Goal: Task Accomplishment & Management: Complete application form

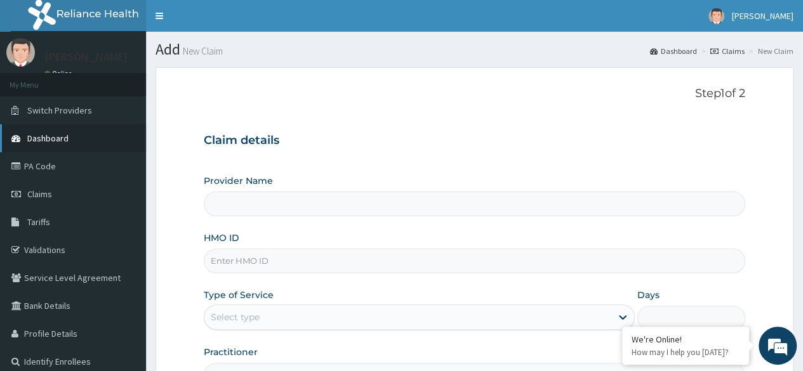
click at [67, 134] on span "Dashboard" at bounding box center [47, 138] width 41 height 11
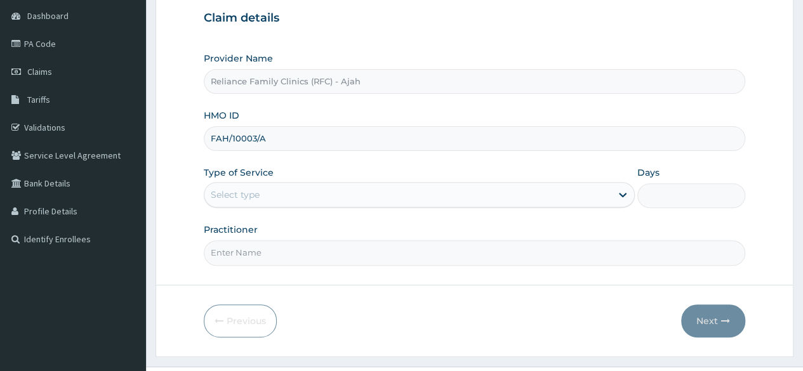
scroll to position [147, 0]
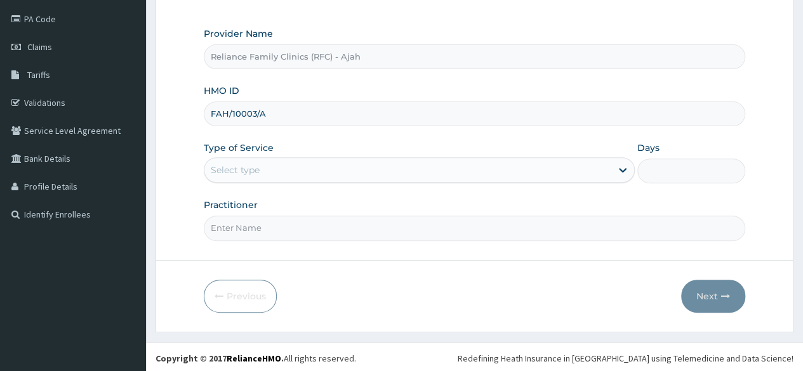
type input "FAH/10003/A"
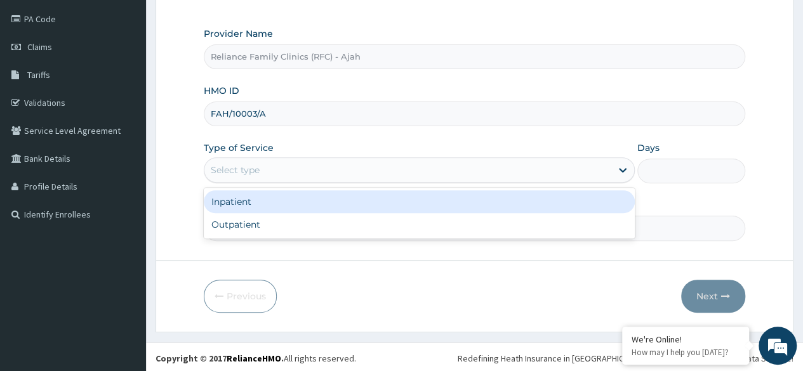
click at [400, 229] on div "Outpatient" at bounding box center [419, 224] width 431 height 23
type input "1"
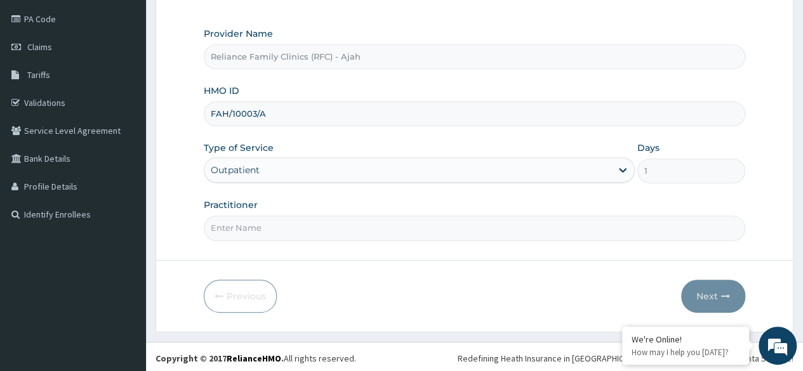
click at [393, 230] on input "Practitioner" at bounding box center [474, 228] width 541 height 25
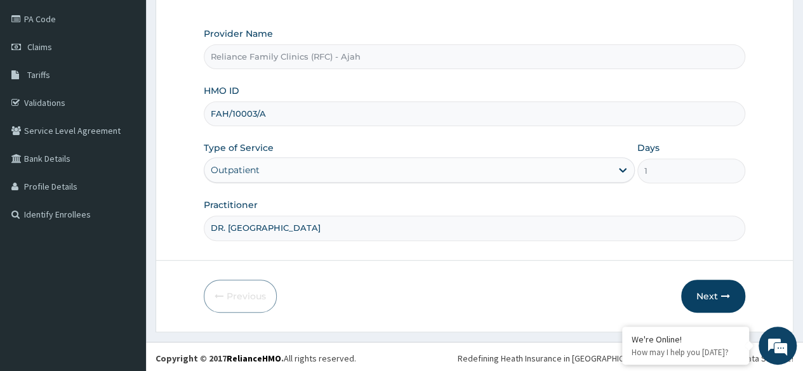
type input "DR. LOCUM"
click at [726, 286] on button "Next" at bounding box center [713, 296] width 64 height 33
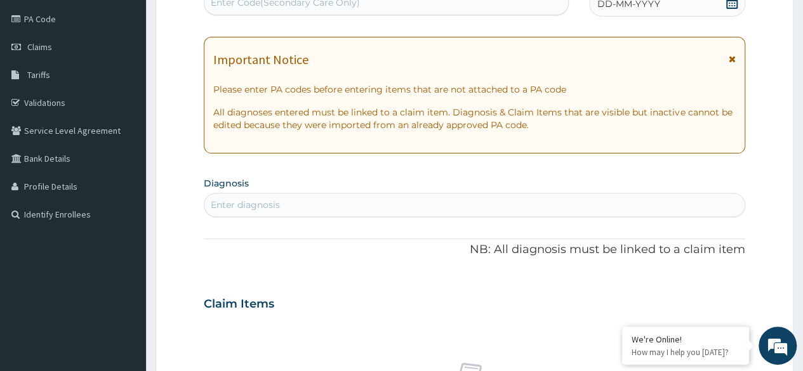
click at [666, 11] on div "DD-MM-YYYY" at bounding box center [667, 3] width 156 height 25
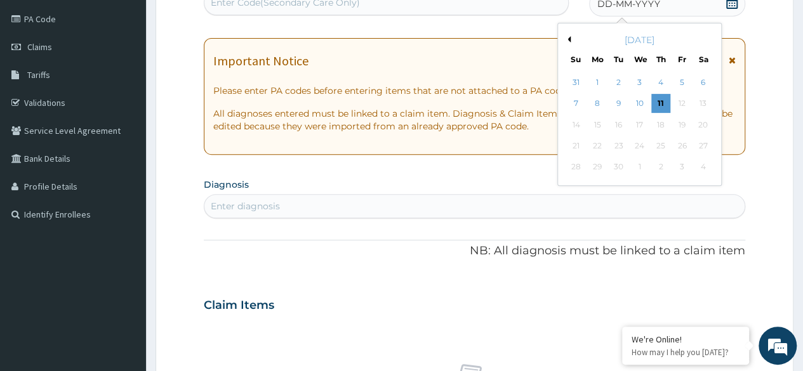
scroll to position [0, 0]
click at [660, 102] on div "11" at bounding box center [660, 104] width 19 height 19
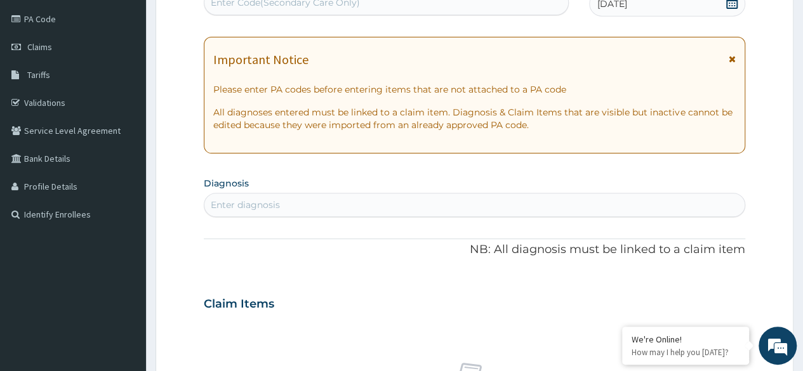
click at [316, 200] on div "Enter diagnosis" at bounding box center [474, 205] width 540 height 20
type input "CHEST PAIN"
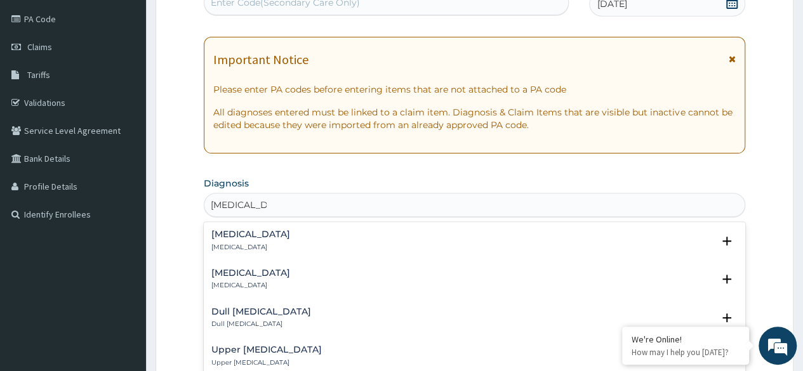
click at [261, 231] on div "Chest pain Chest pain" at bounding box center [474, 241] width 526 height 22
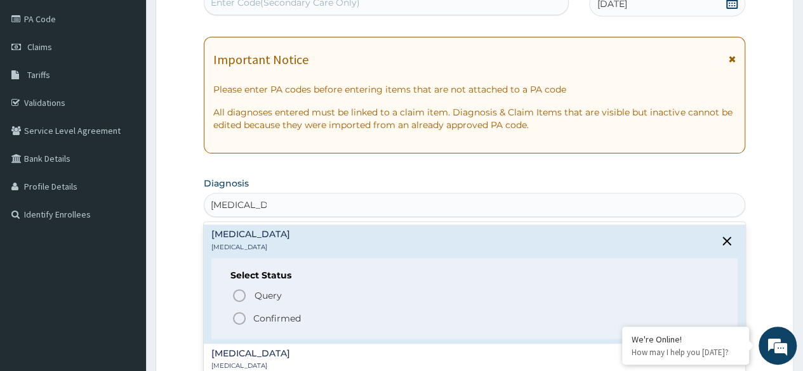
click at [246, 319] on icon "status option filled" at bounding box center [239, 318] width 15 height 15
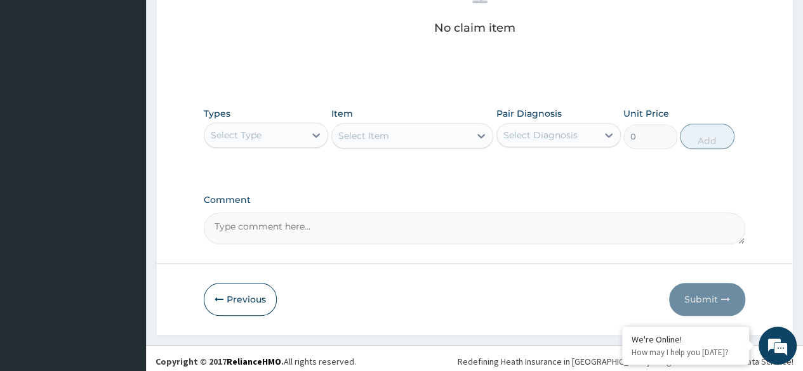
scroll to position [541, 0]
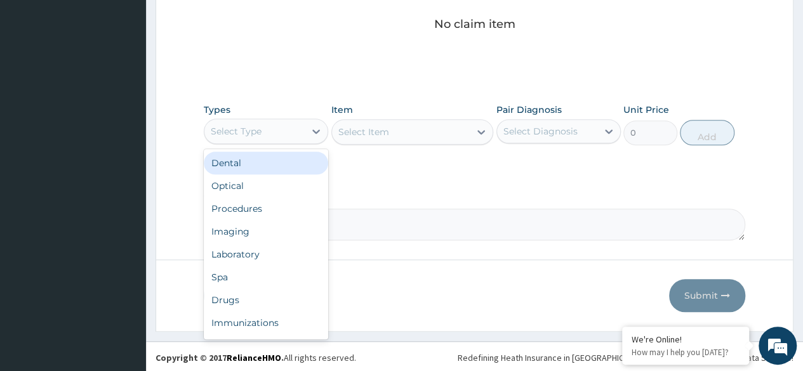
click at [268, 211] on div "Procedures" at bounding box center [266, 208] width 124 height 23
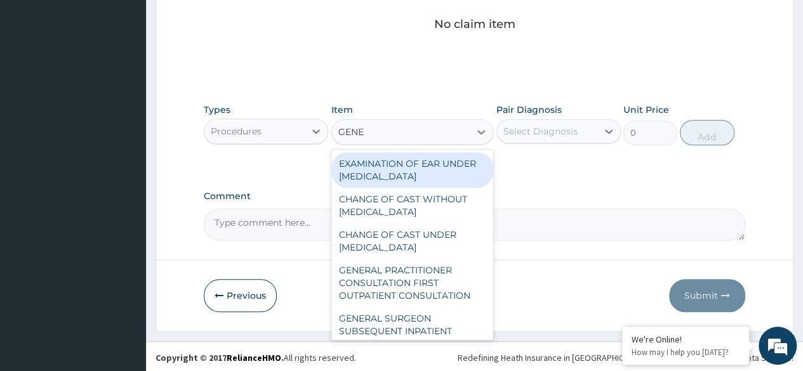
type input "GENER"
click at [420, 294] on div "GENERAL PRACTITIONER CONSULTATION FIRST OUTPATIENT CONSULTATION" at bounding box center [412, 283] width 162 height 48
type input "3370.125"
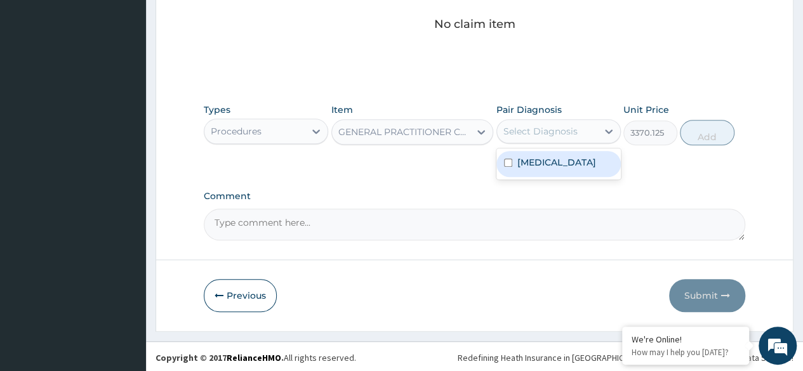
click at [561, 168] on div "Chest pain" at bounding box center [558, 164] width 124 height 26
checkbox input "true"
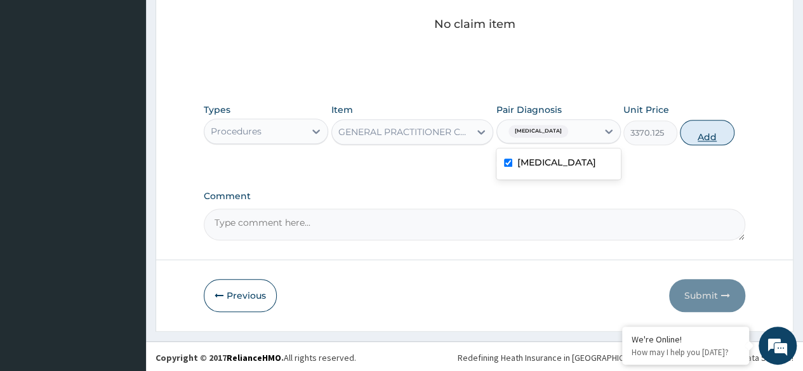
click at [698, 139] on button "Add" at bounding box center [707, 132] width 54 height 25
type input "0"
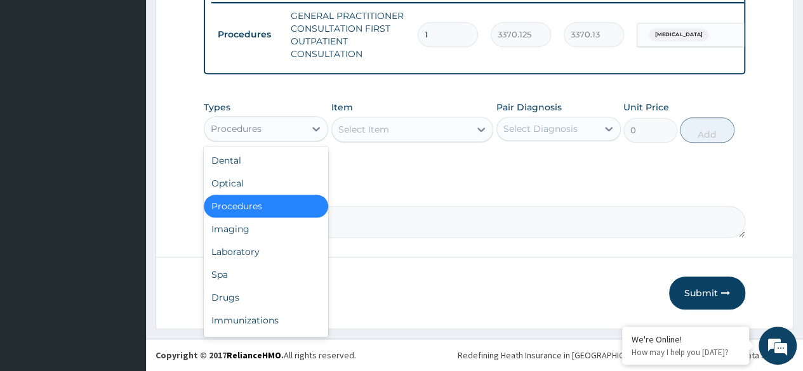
click at [254, 296] on div "Drugs" at bounding box center [266, 297] width 124 height 23
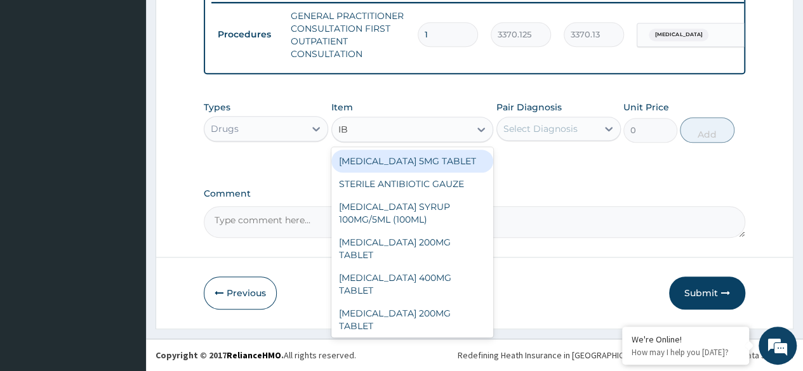
type input "IBU"
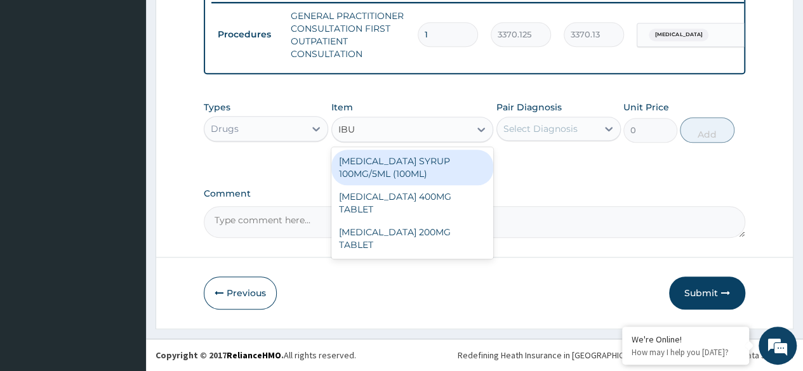
click at [453, 221] on div "[MEDICAL_DATA] 200MG TABLET" at bounding box center [412, 239] width 162 height 36
type input "149.5"
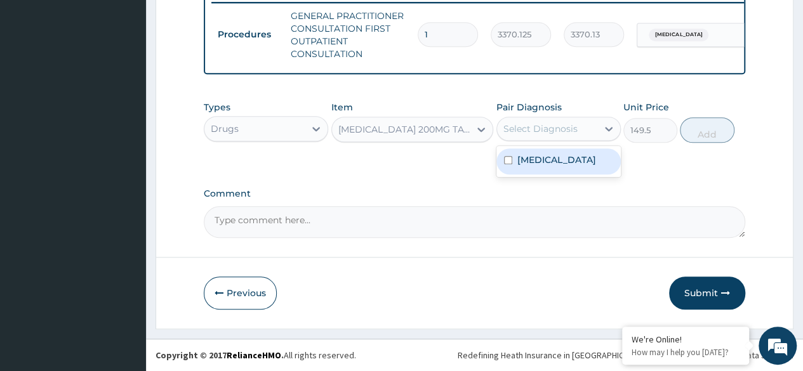
click at [587, 164] on div "Chest pain" at bounding box center [558, 161] width 124 height 26
checkbox input "true"
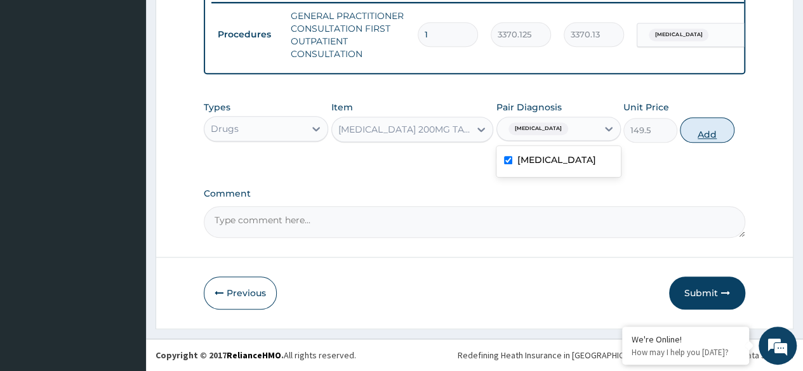
click at [722, 138] on button "Add" at bounding box center [707, 129] width 54 height 25
type input "0"
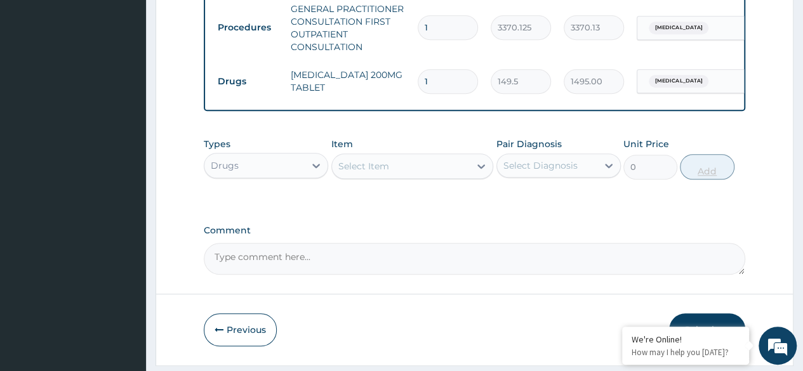
type input "10"
type input "1495.00"
type input "10"
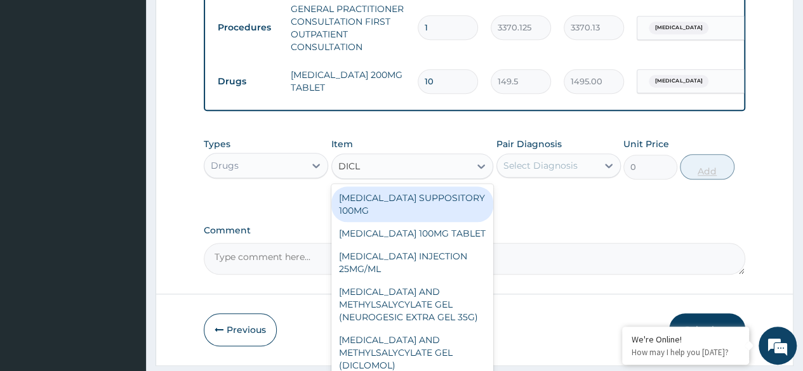
type input "DICLO"
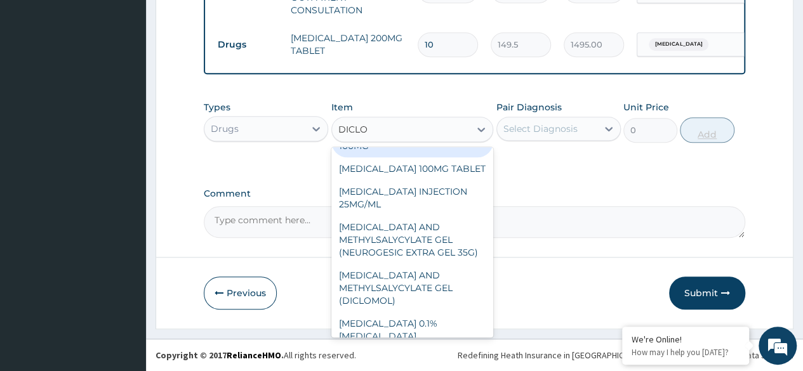
scroll to position [0, 0]
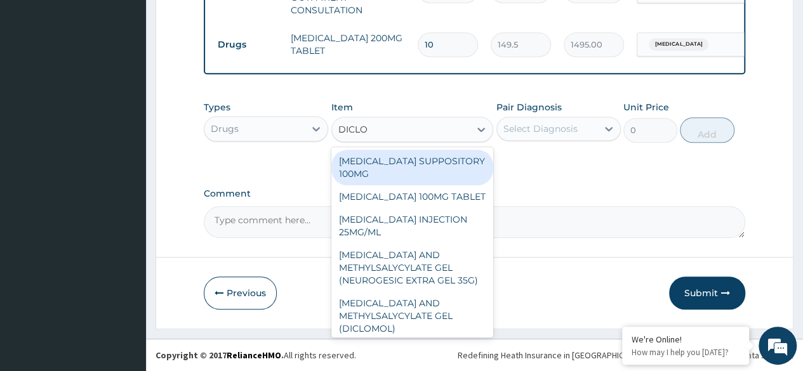
click at [446, 268] on div "[MEDICAL_DATA] AND METHYLSALYCYLATE GEL (NEUROGESIC EXTRA GEL 35G)" at bounding box center [412, 268] width 162 height 48
type input "1956"
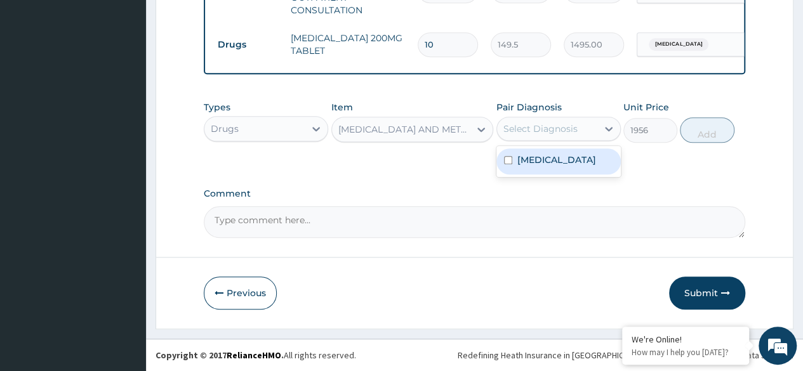
click at [600, 160] on div "Chest pain" at bounding box center [558, 161] width 124 height 26
checkbox input "true"
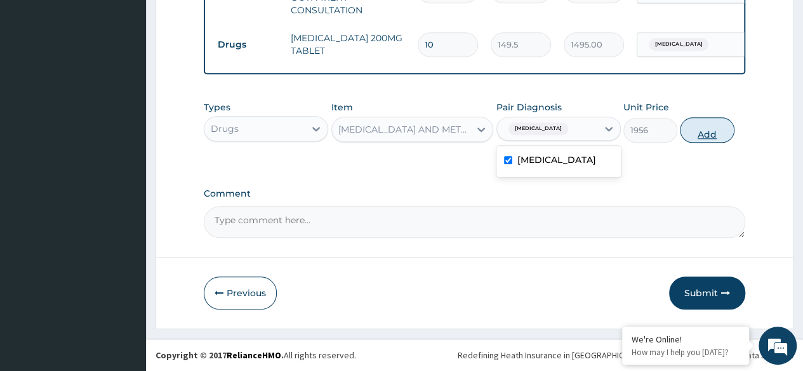
click at [709, 136] on button "Add" at bounding box center [707, 129] width 54 height 25
type input "0"
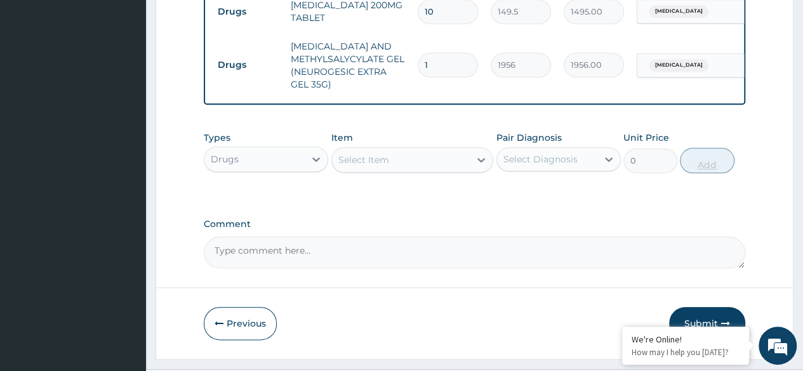
scroll to position [579, 0]
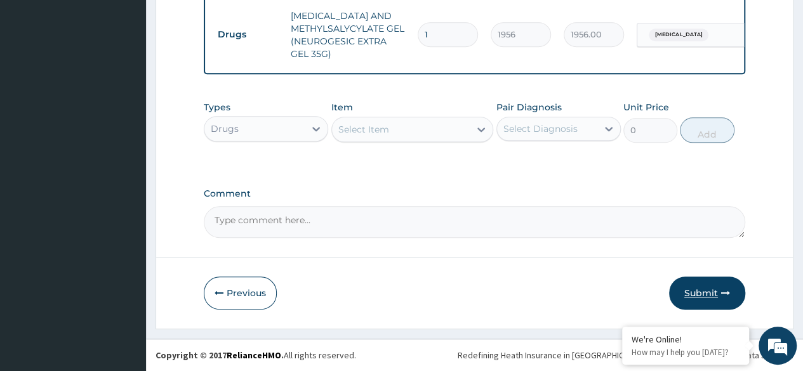
click at [709, 294] on button "Submit" at bounding box center [707, 293] width 76 height 33
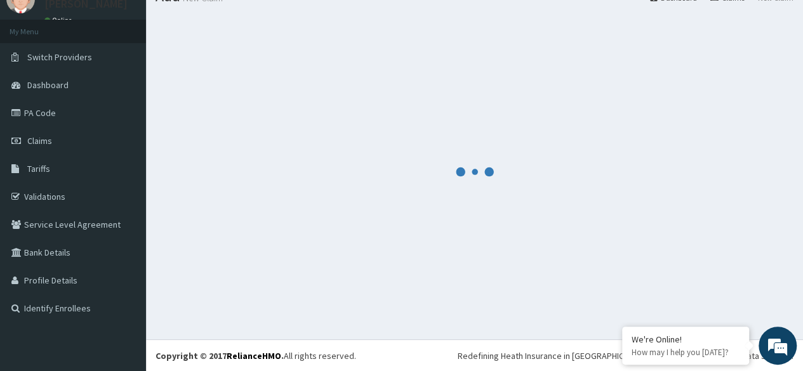
scroll to position [618, 0]
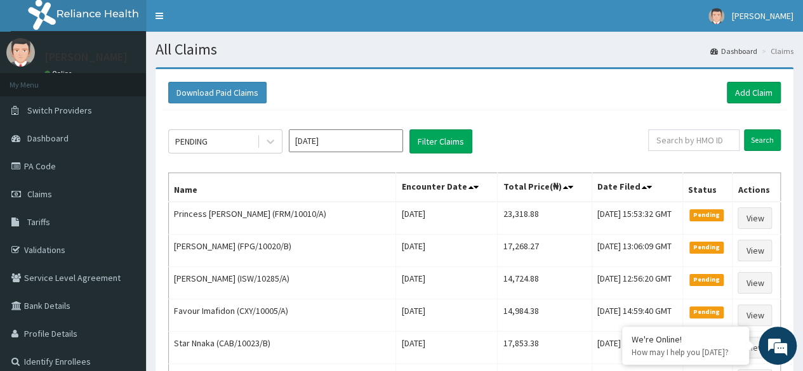
click at [298, 143] on input "Sep 2025" at bounding box center [346, 140] width 114 height 23
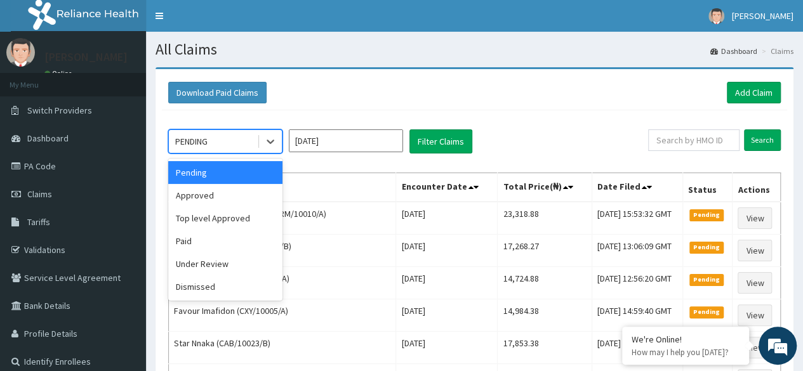
click at [234, 202] on div "Approved" at bounding box center [225, 195] width 114 height 23
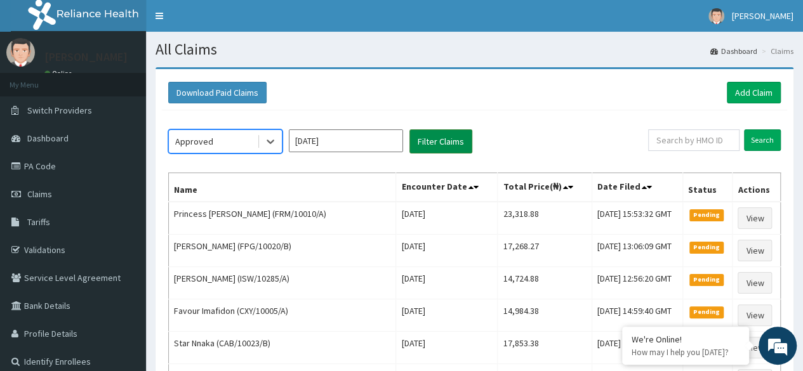
click at [429, 148] on button "Filter Claims" at bounding box center [440, 141] width 63 height 24
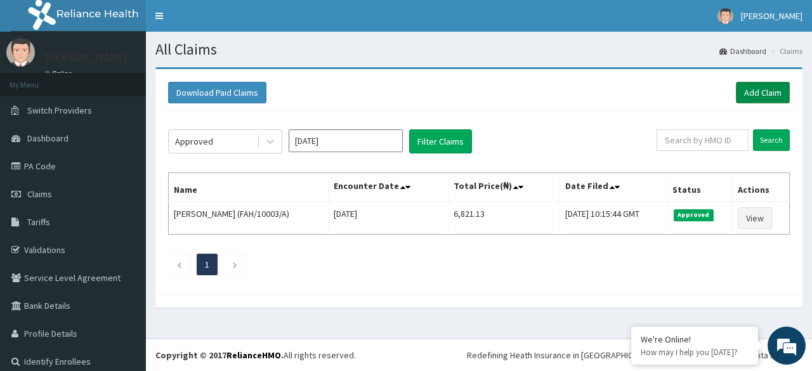
click at [747, 96] on link "Add Claim" at bounding box center [763, 93] width 54 height 22
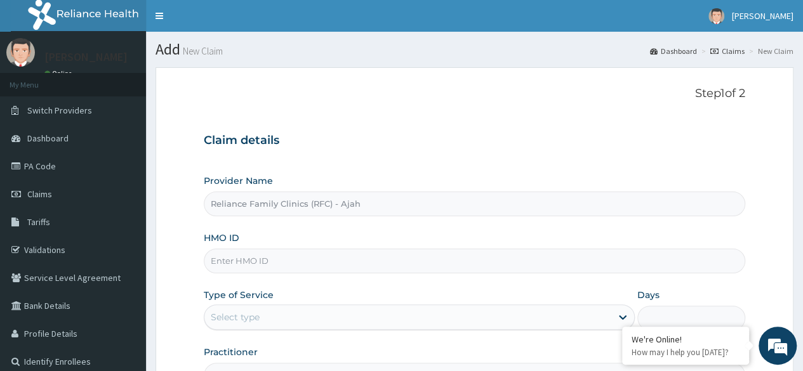
click at [302, 258] on input "HMO ID" at bounding box center [474, 261] width 541 height 25
paste input "TOI/10022/A"
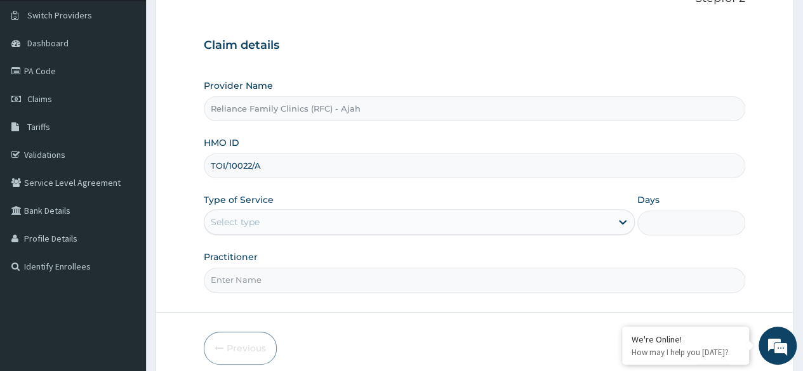
scroll to position [147, 0]
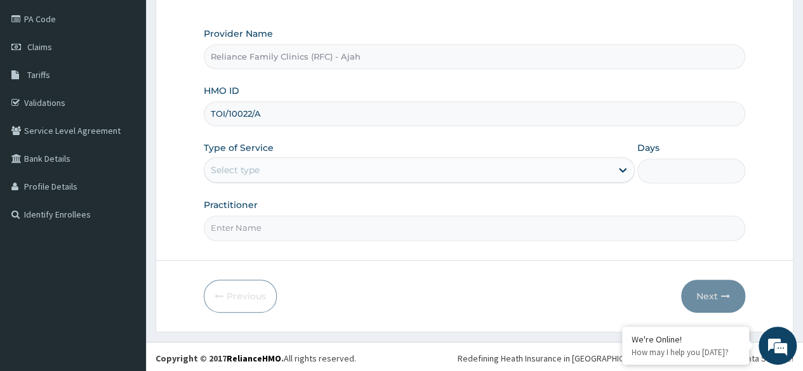
type input "TOI/10022/A"
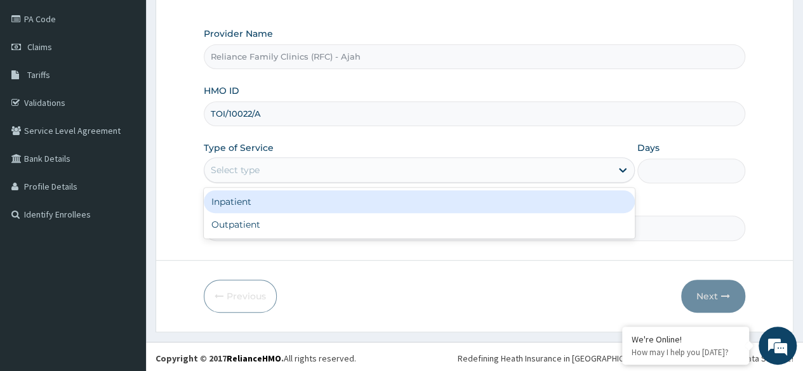
click at [350, 229] on div "Outpatient" at bounding box center [419, 224] width 431 height 23
type input "1"
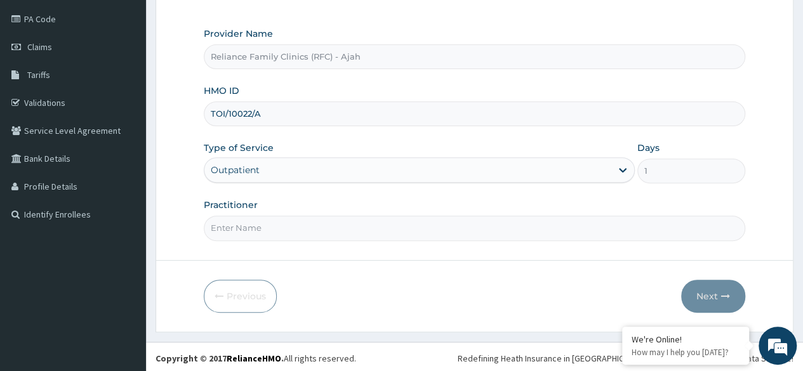
click at [327, 227] on input "Practitioner" at bounding box center [474, 228] width 541 height 25
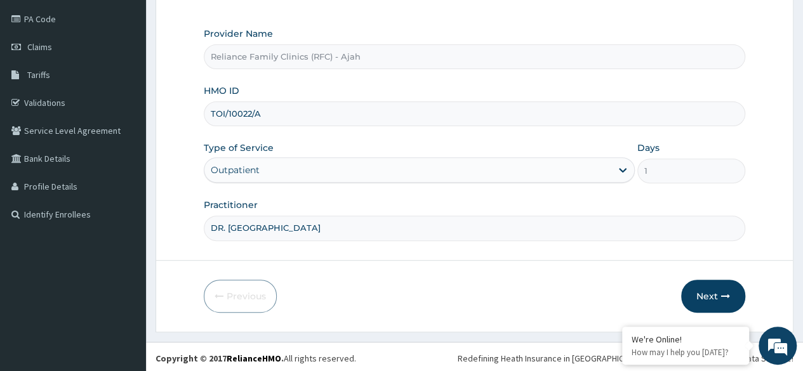
type input "DR. LOCUM"
click at [715, 300] on button "Next" at bounding box center [713, 296] width 64 height 33
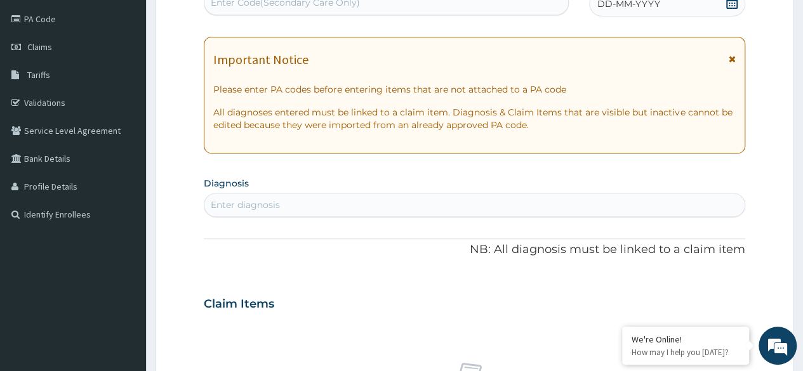
click at [664, 4] on div "DD-MM-YYYY" at bounding box center [667, 3] width 156 height 25
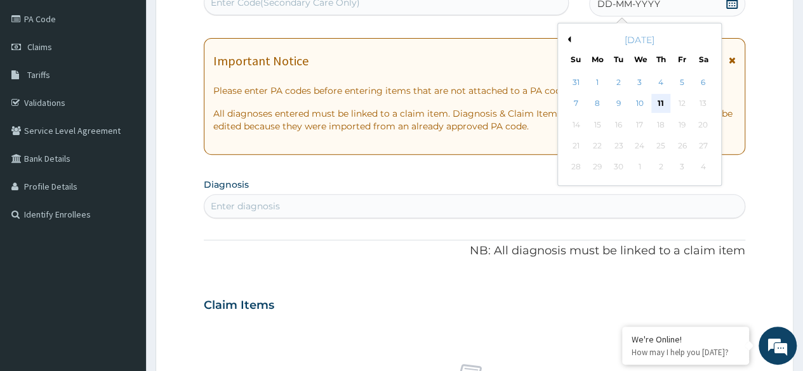
click at [660, 102] on div "11" at bounding box center [660, 104] width 19 height 19
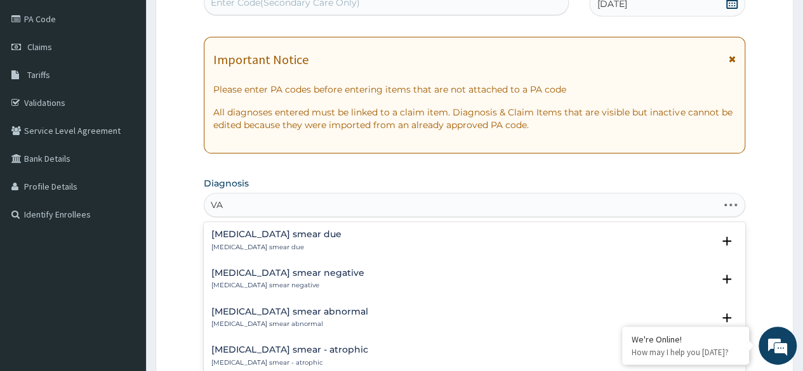
type input "V"
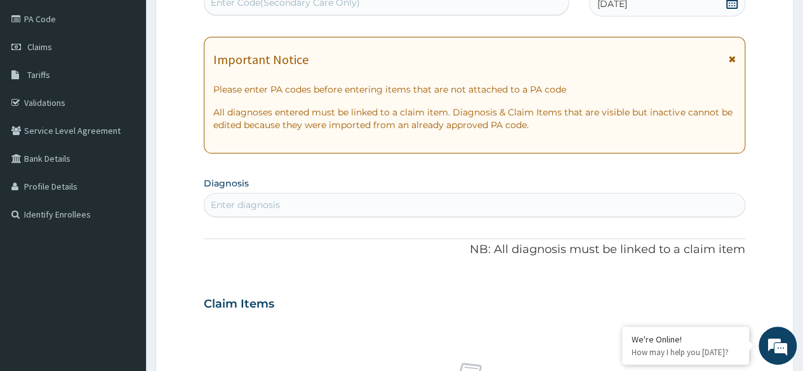
click at [290, 201] on div "Enter diagnosis" at bounding box center [474, 205] width 540 height 20
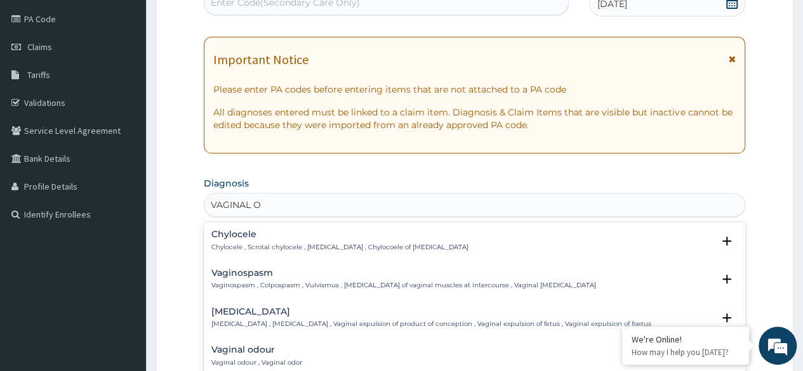
type input "VAGINAL OD"
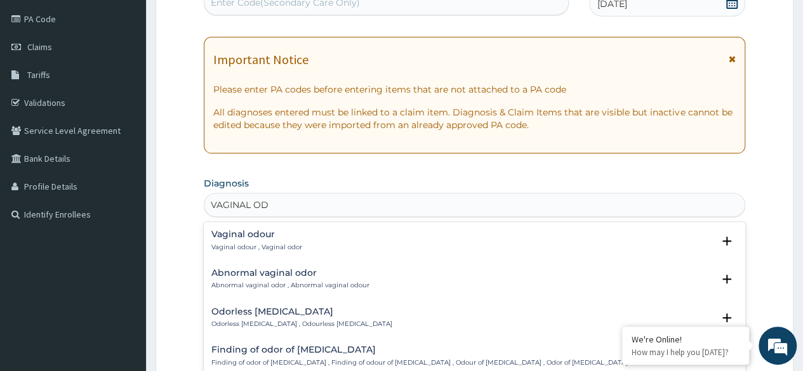
click at [253, 246] on p "Vaginal odour , Vaginal odor" at bounding box center [256, 247] width 91 height 9
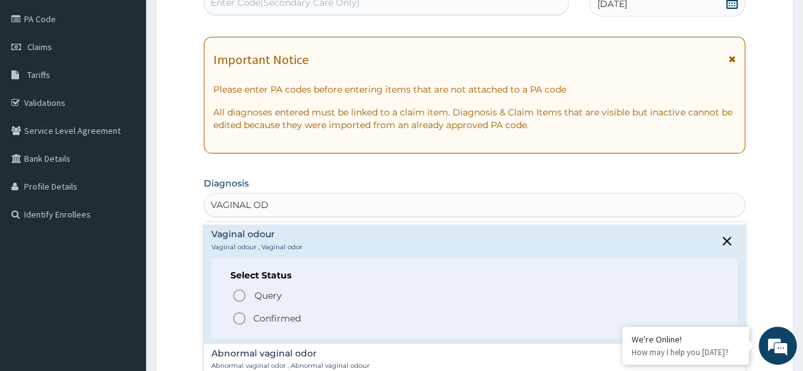
click at [242, 317] on icon "status option filled" at bounding box center [239, 318] width 15 height 15
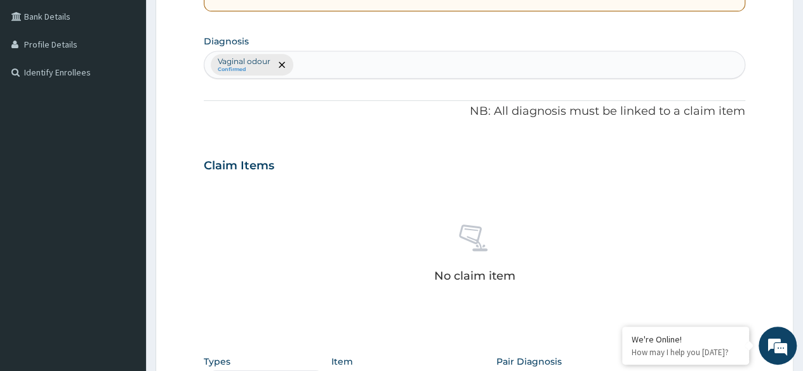
scroll to position [541, 0]
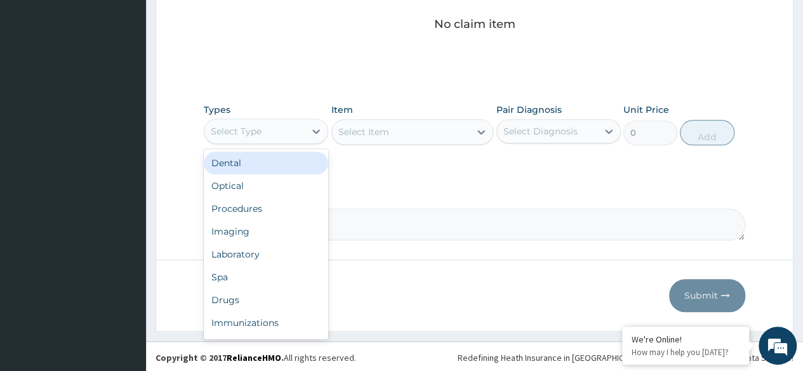
click at [269, 209] on div "Procedures" at bounding box center [266, 208] width 124 height 23
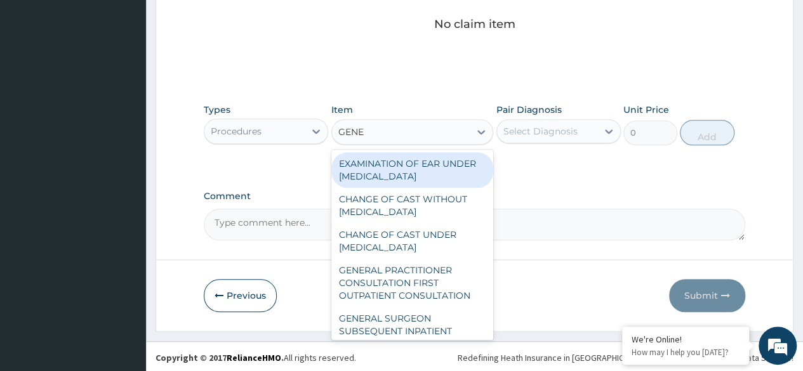
type input "GENER"
click at [432, 289] on div "GENERAL PRACTITIONER CONSULTATION FIRST OUTPATIENT CONSULTATION" at bounding box center [412, 283] width 162 height 48
type input "3370.125"
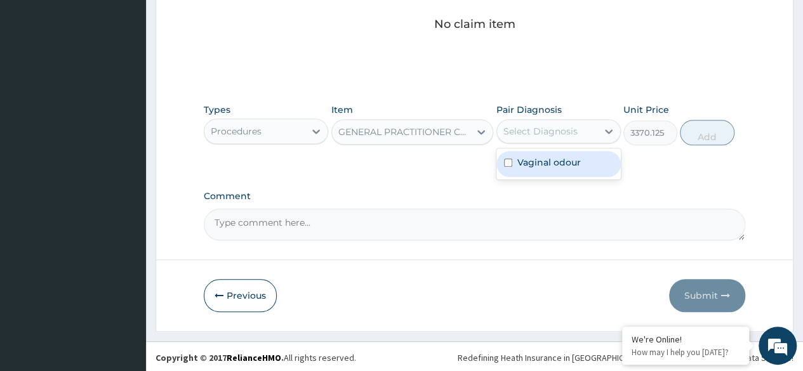
click at [583, 166] on div "Vaginal odour" at bounding box center [558, 164] width 124 height 26
checkbox input "true"
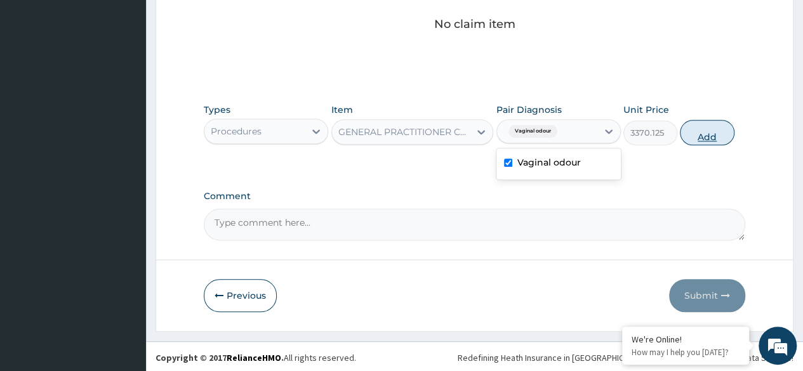
click at [709, 135] on button "Add" at bounding box center [707, 132] width 54 height 25
type input "0"
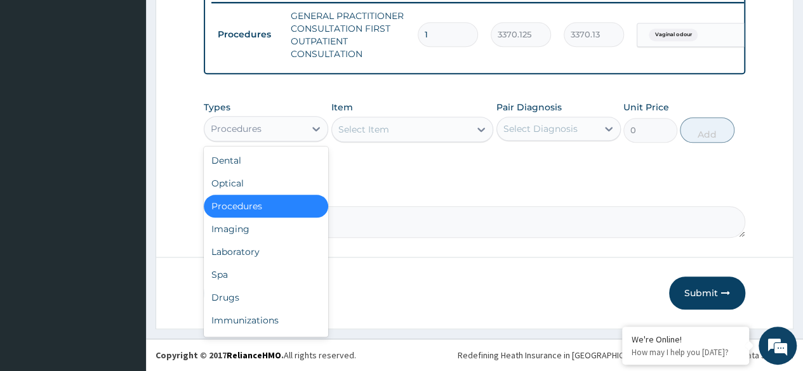
click at [268, 254] on div "Laboratory" at bounding box center [266, 252] width 124 height 23
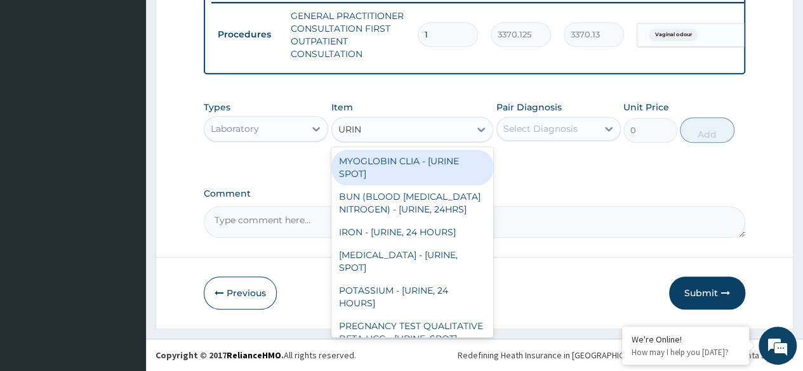
type input "URINA"
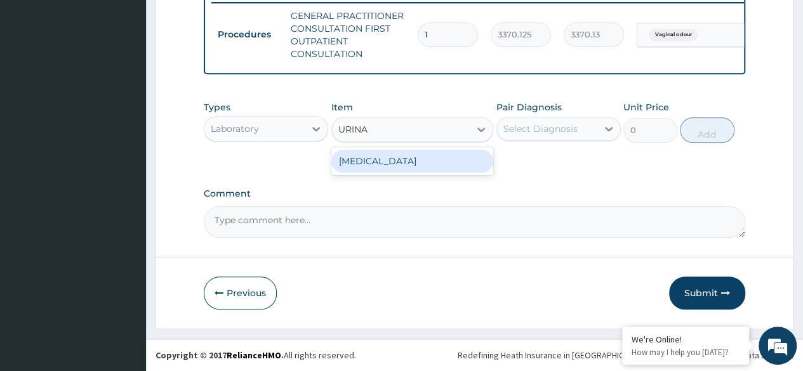
click at [461, 167] on div "URINALYSIS" at bounding box center [412, 161] width 162 height 23
type input "1531.875"
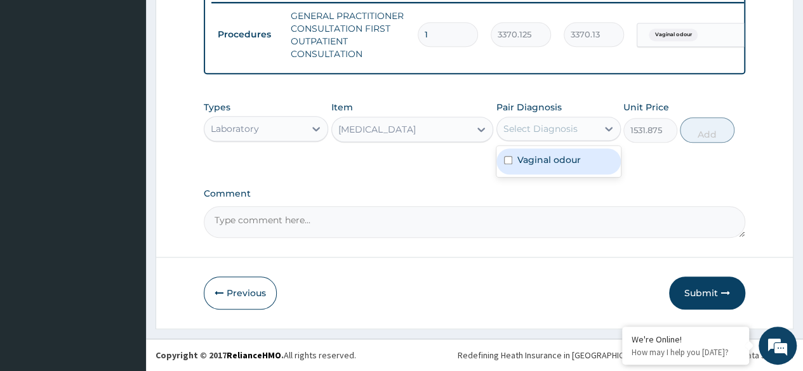
click at [592, 167] on div "Vaginal odour" at bounding box center [558, 161] width 124 height 26
checkbox input "true"
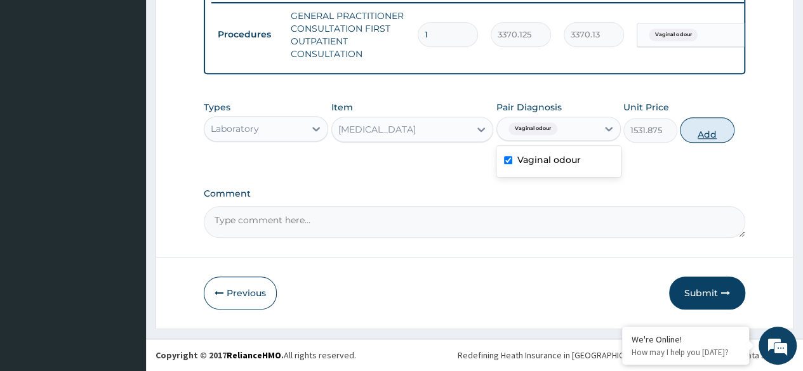
click at [709, 140] on button "Add" at bounding box center [707, 129] width 54 height 25
type input "0"
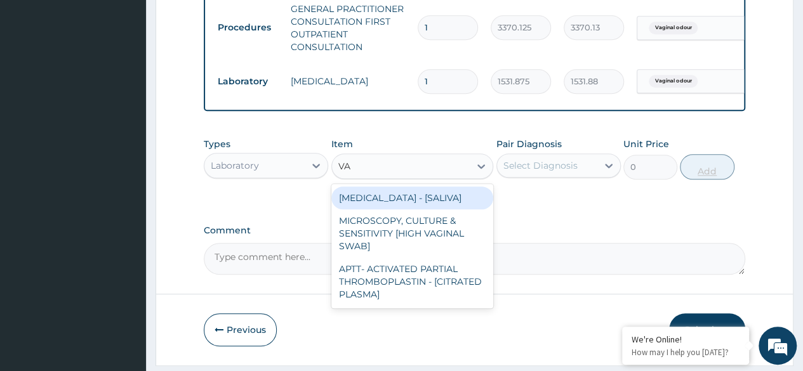
type input "VAG"
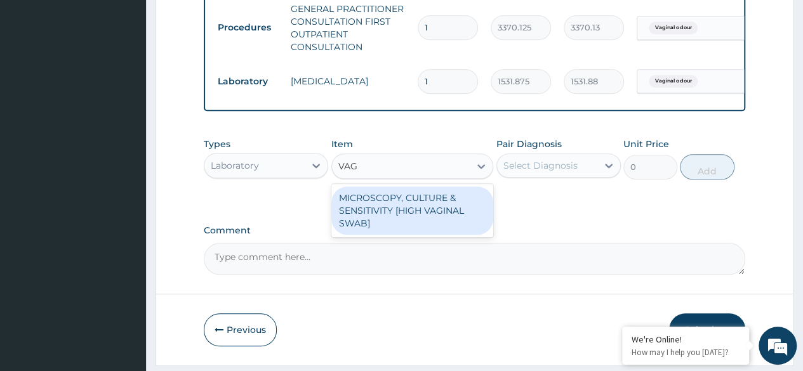
click at [434, 234] on div "MICROSCOPY, CULTURE & SENSITIVITY [HIGH VAGINAL SWAB]" at bounding box center [412, 211] width 162 height 48
type input "4595.625"
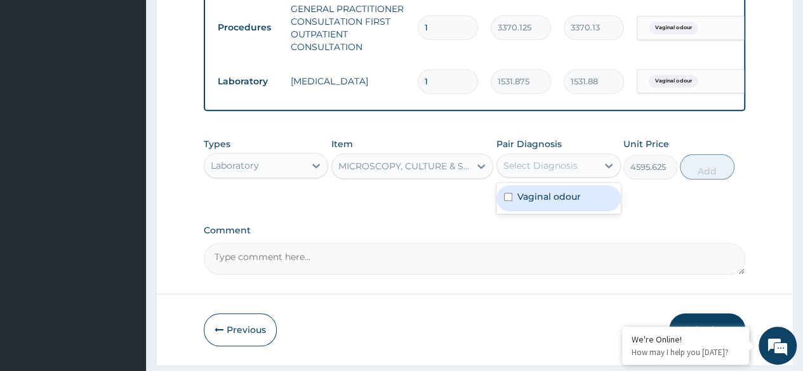
click at [577, 211] on div "Vaginal odour" at bounding box center [558, 198] width 124 height 26
checkbox input "true"
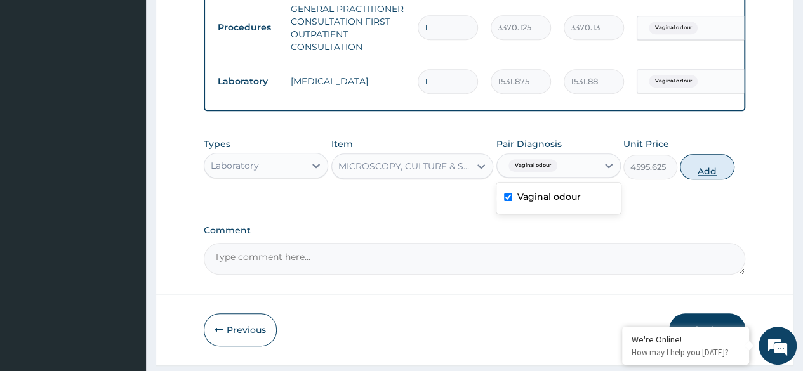
click at [708, 180] on button "Add" at bounding box center [707, 166] width 54 height 25
type input "0"
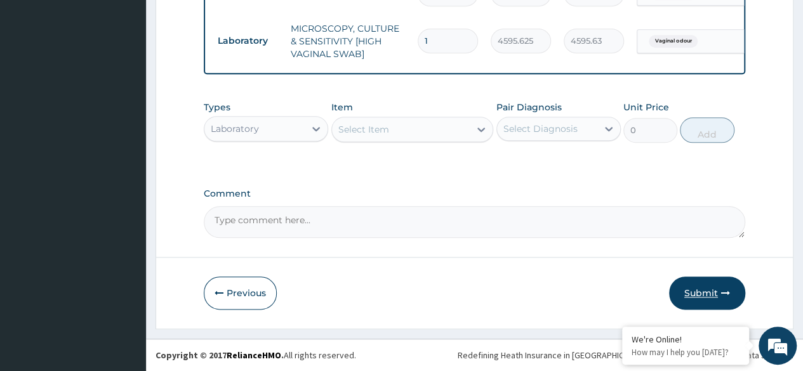
click at [713, 294] on button "Submit" at bounding box center [707, 293] width 76 height 33
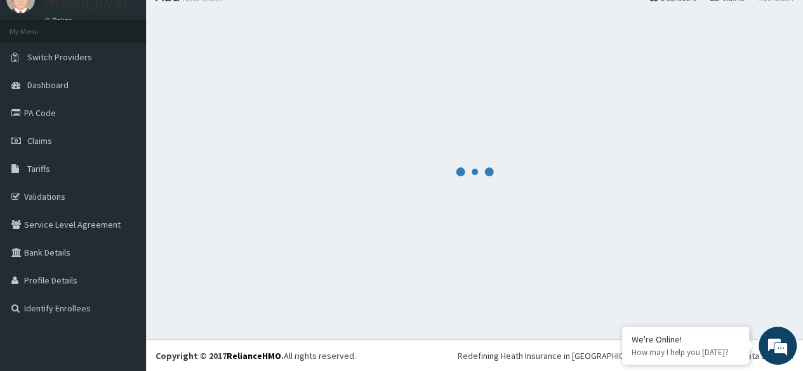
scroll to position [605, 0]
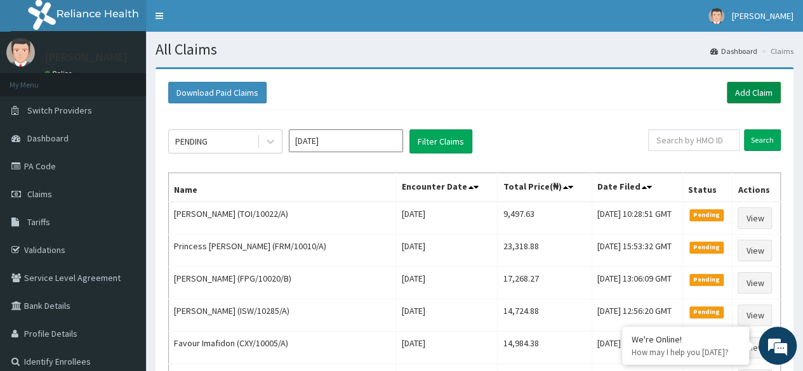
click at [768, 96] on link "Add Claim" at bounding box center [754, 93] width 54 height 22
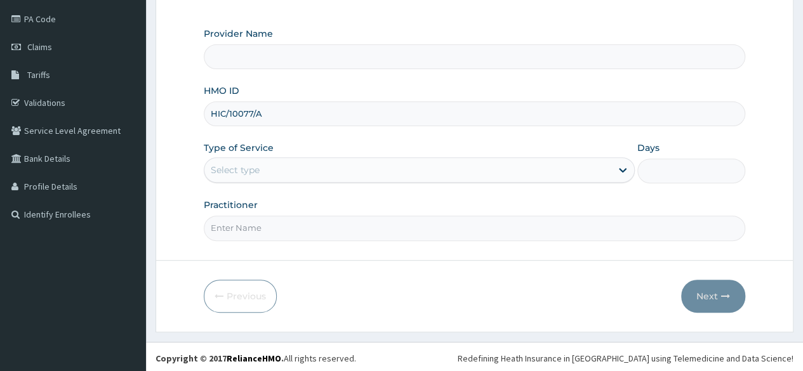
scroll to position [145, 0]
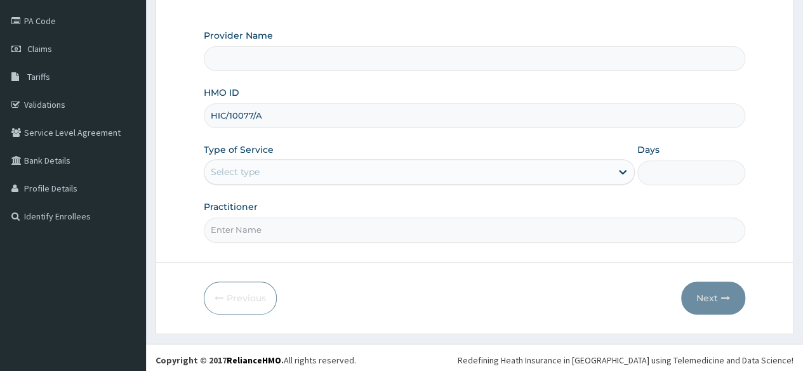
type input "HIC/10077/A"
type input "Reliance Family Clinics (RFC) - Ajah"
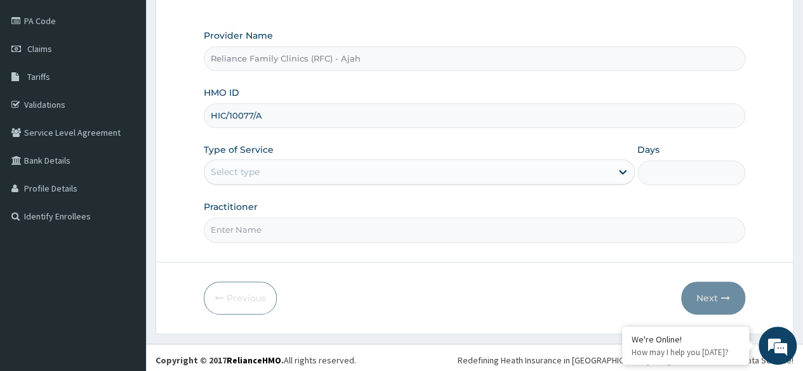
scroll to position [0, 0]
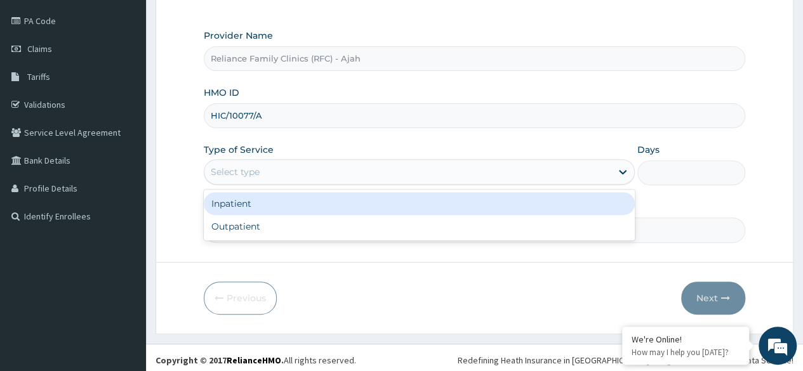
click at [296, 175] on div "Select type" at bounding box center [407, 172] width 407 height 20
click at [351, 230] on div "Outpatient" at bounding box center [419, 226] width 431 height 23
type input "1"
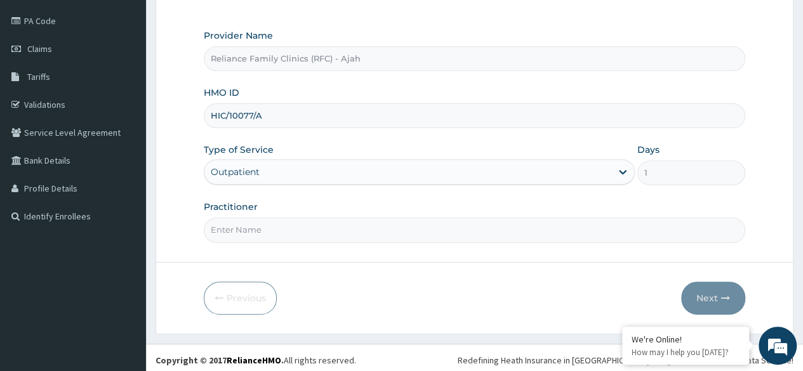
click at [319, 233] on input "Practitioner" at bounding box center [474, 230] width 541 height 25
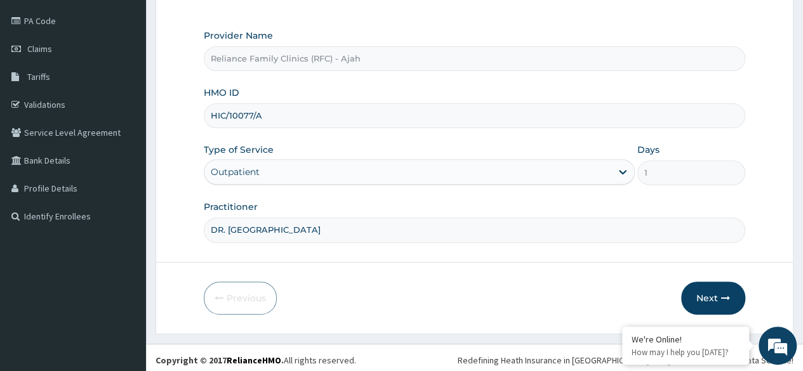
type input "DR. LOCUM"
click at [715, 311] on button "Next" at bounding box center [713, 298] width 64 height 33
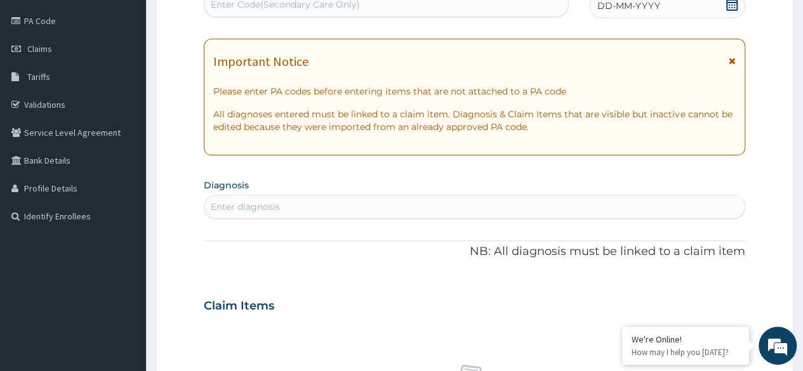
click at [679, 8] on div "DD-MM-YYYY" at bounding box center [667, 5] width 156 height 25
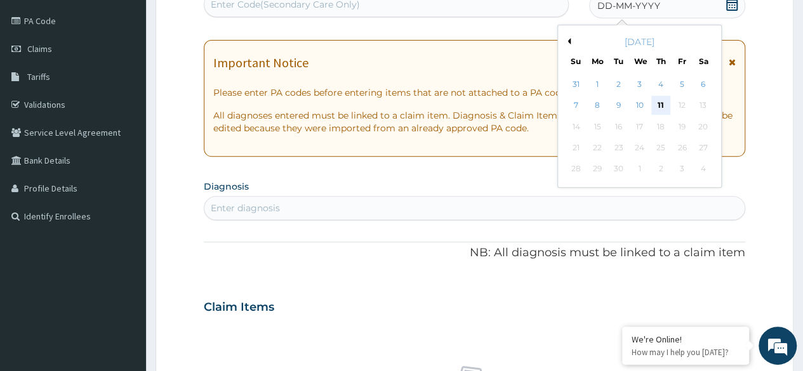
click at [660, 104] on div "11" at bounding box center [660, 105] width 19 height 19
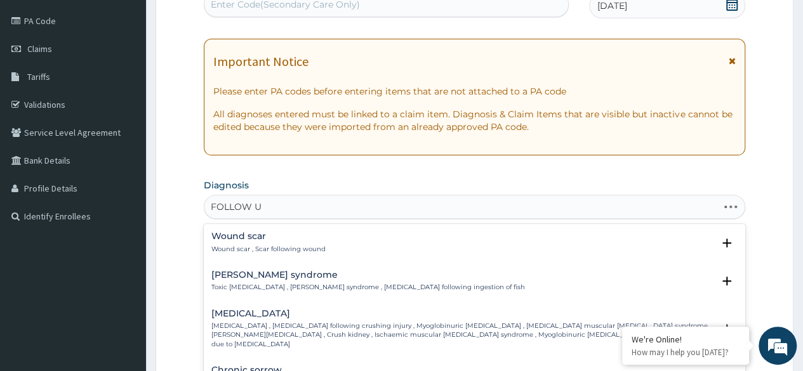
type input "FOLLOW UP"
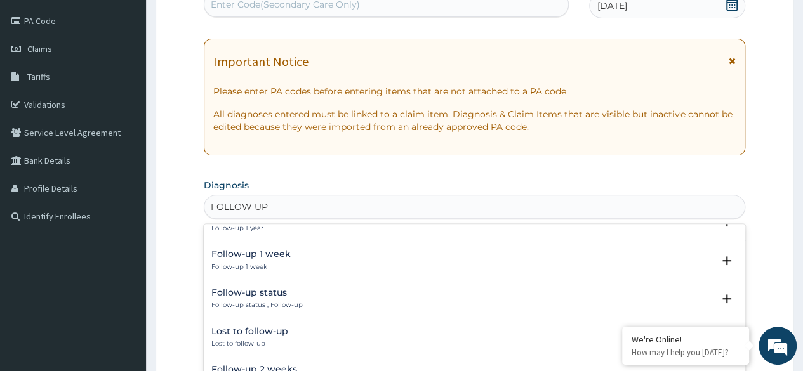
scroll to position [100, 0]
click at [289, 294] on h4 "Follow-up status" at bounding box center [256, 291] width 91 height 10
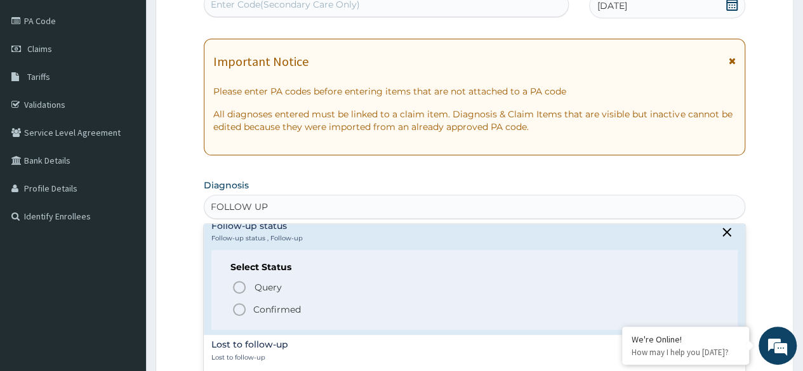
scroll to position [165, 0]
click at [237, 310] on icon "status option filled" at bounding box center [239, 308] width 15 height 15
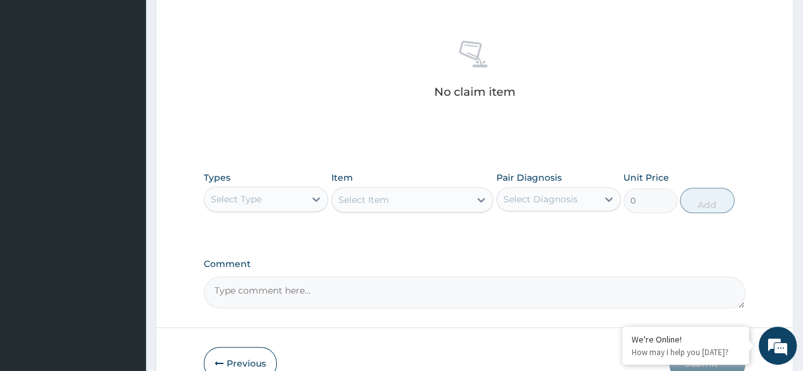
scroll to position [541, 0]
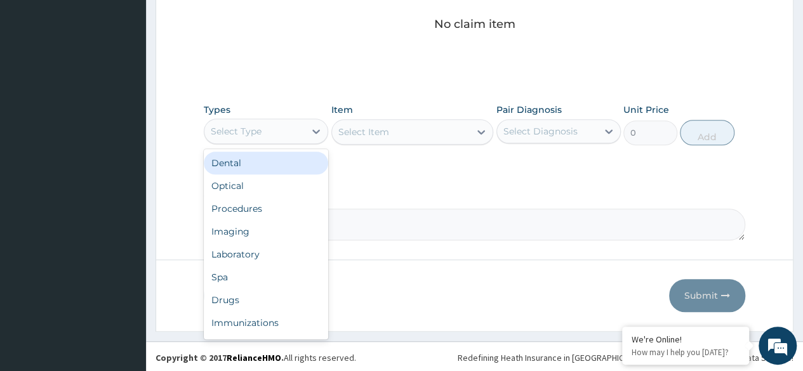
click at [282, 206] on div "Procedures" at bounding box center [266, 208] width 124 height 23
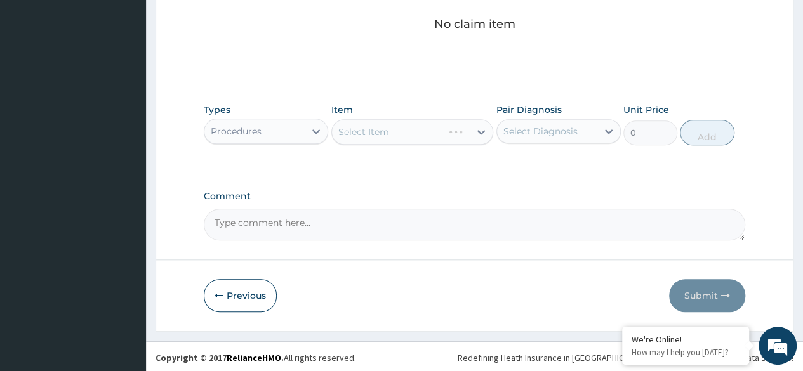
click at [453, 129] on div "Select Item" at bounding box center [412, 131] width 162 height 25
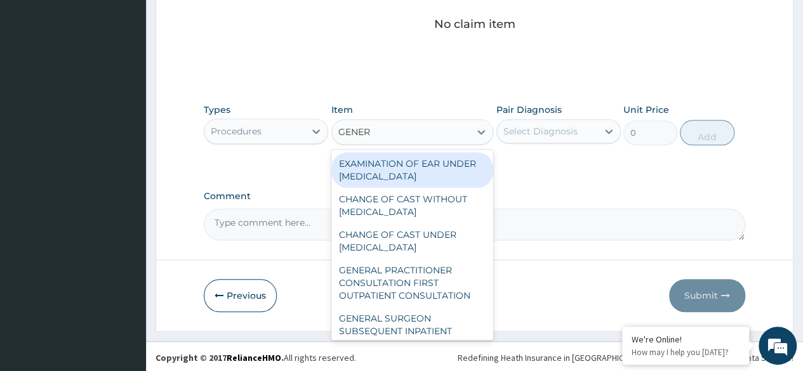
type input "GENERA"
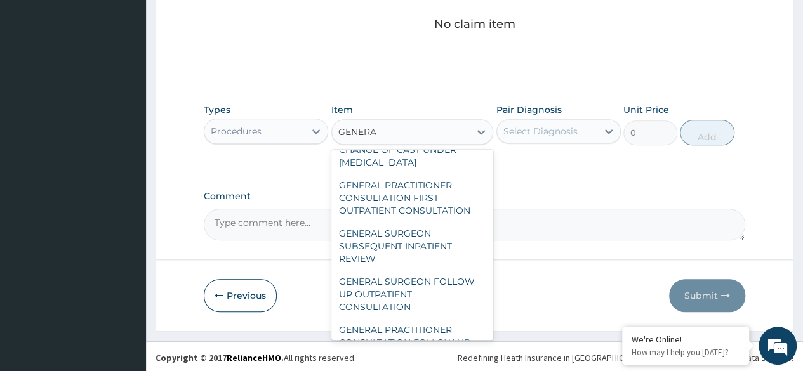
scroll to position [208, 0]
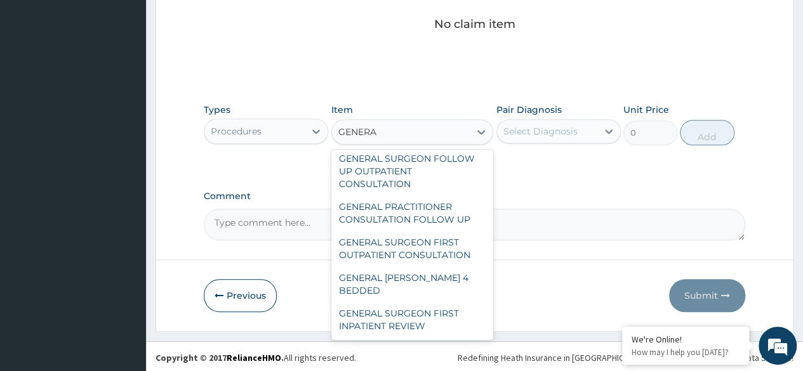
click at [433, 220] on div "GENERAL PRACTITIONER CONSULTATION FOLLOW UP" at bounding box center [412, 213] width 162 height 36
type input "2246.75"
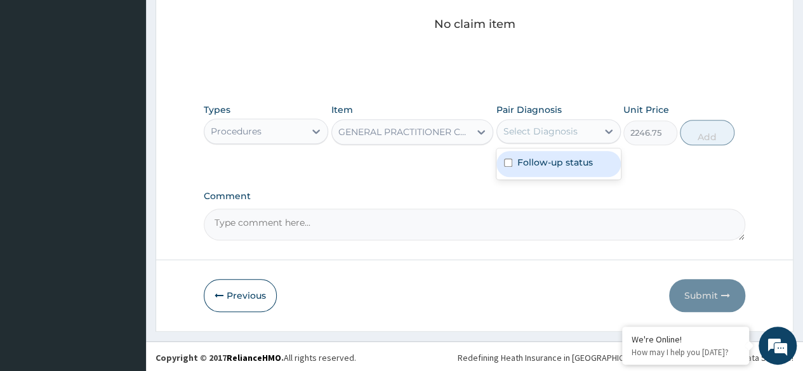
click at [581, 168] on div "Follow-up status" at bounding box center [558, 164] width 124 height 26
checkbox input "true"
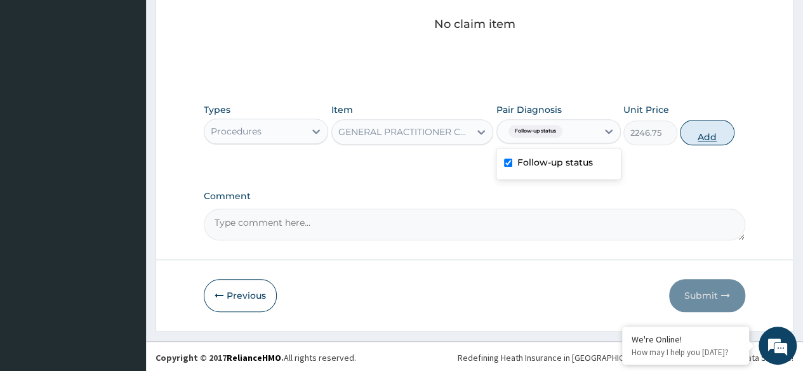
click at [704, 136] on button "Add" at bounding box center [707, 132] width 54 height 25
type input "0"
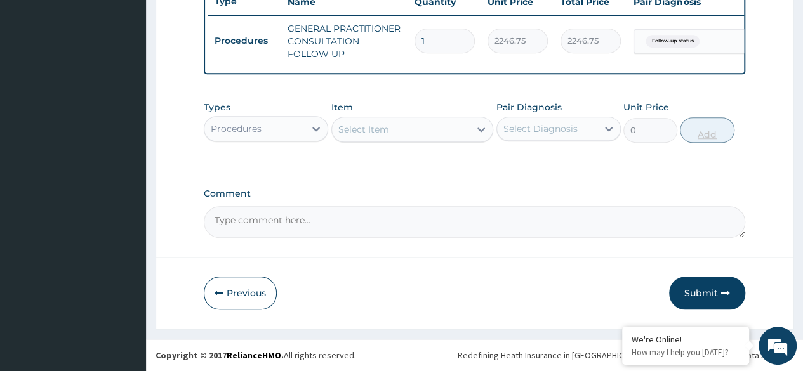
scroll to position [0, 95]
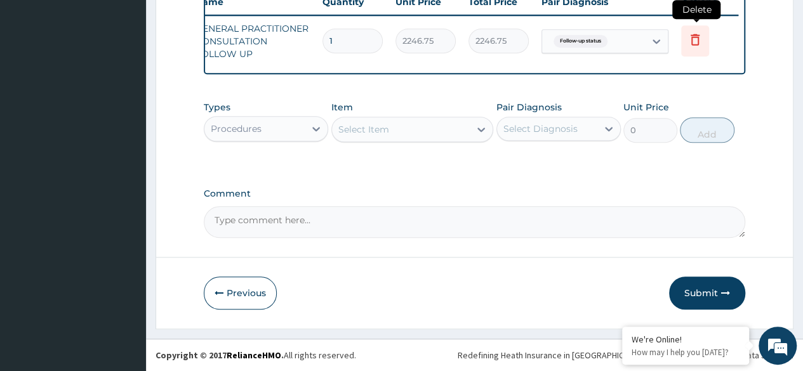
click at [690, 36] on icon at bounding box center [694, 39] width 9 height 11
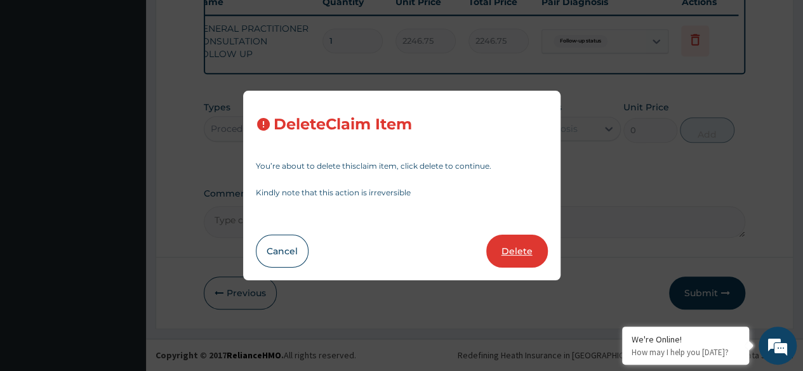
click at [530, 244] on button "Delete" at bounding box center [517, 251] width 62 height 33
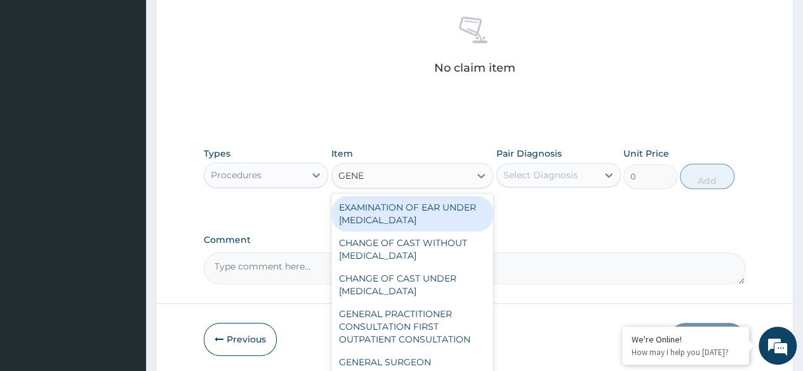
type input "GENER"
click at [435, 333] on div "GENERAL PRACTITIONER CONSULTATION FIRST OUTPATIENT CONSULTATION" at bounding box center [412, 327] width 162 height 48
type input "3370.125"
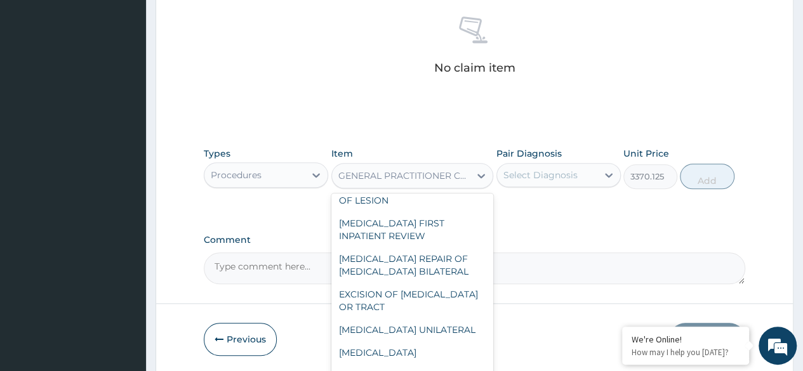
scroll to position [10707, 0]
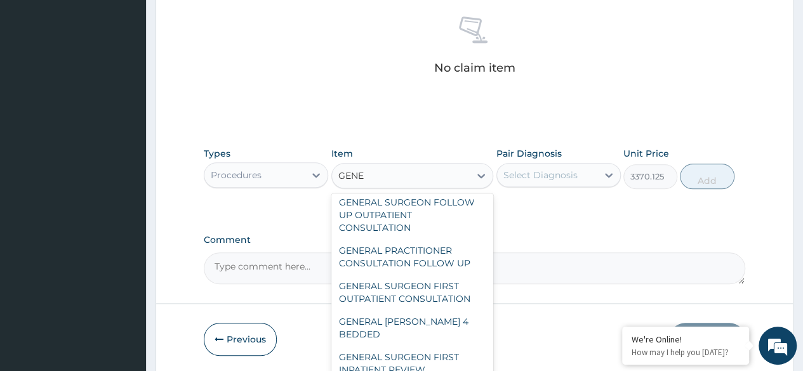
scroll to position [0, 0]
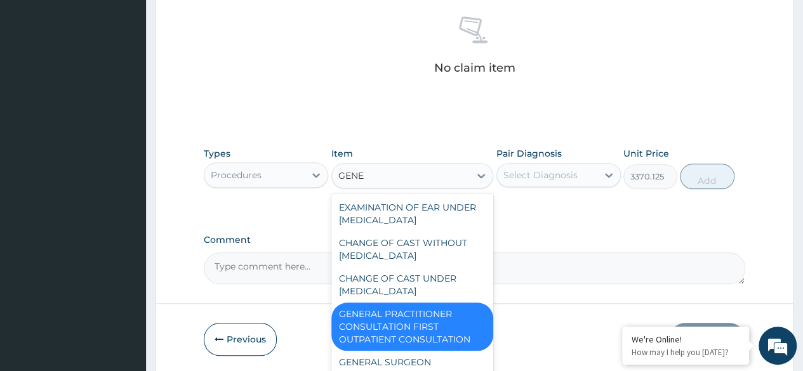
type input "GENER"
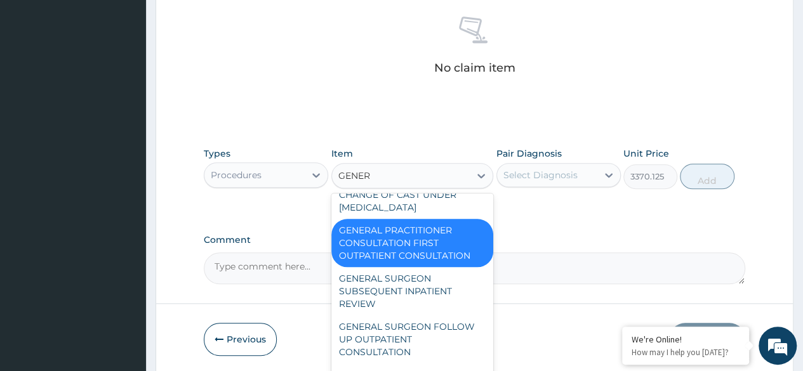
scroll to position [208, 0]
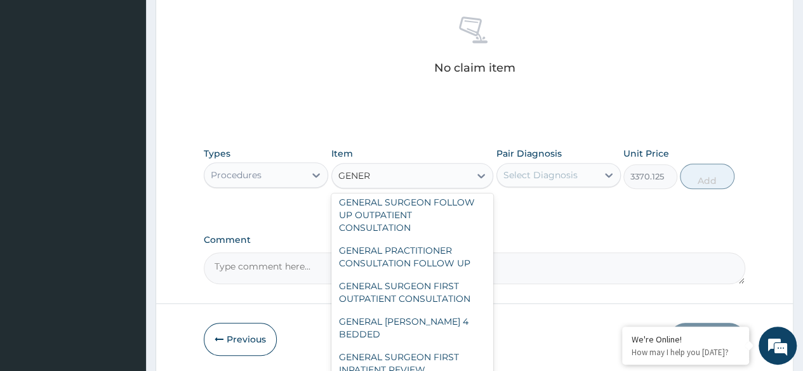
click at [449, 261] on div "GENERAL PRACTITIONER CONSULTATION FOLLOW UP" at bounding box center [412, 257] width 162 height 36
type input "2246.75"
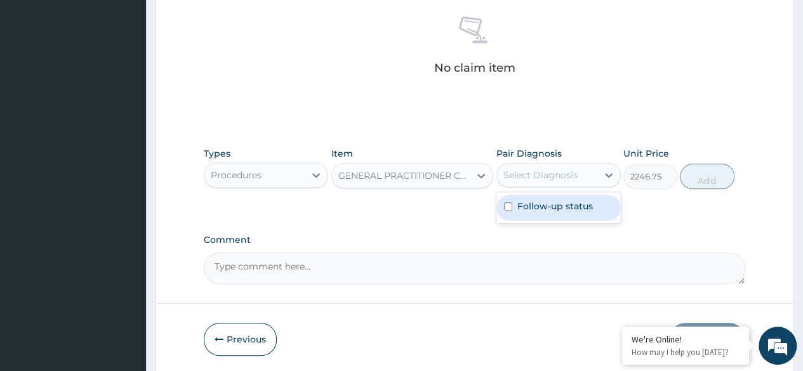
click at [580, 207] on label "Follow-up status" at bounding box center [555, 206] width 76 height 13
checkbox input "true"
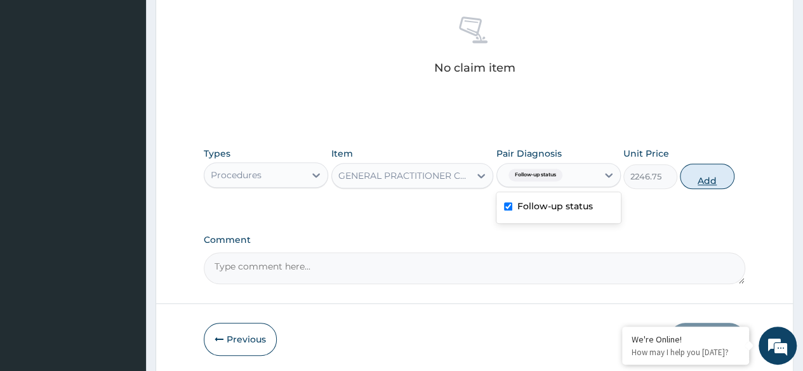
click at [695, 176] on button "Add" at bounding box center [707, 176] width 54 height 25
type input "0"
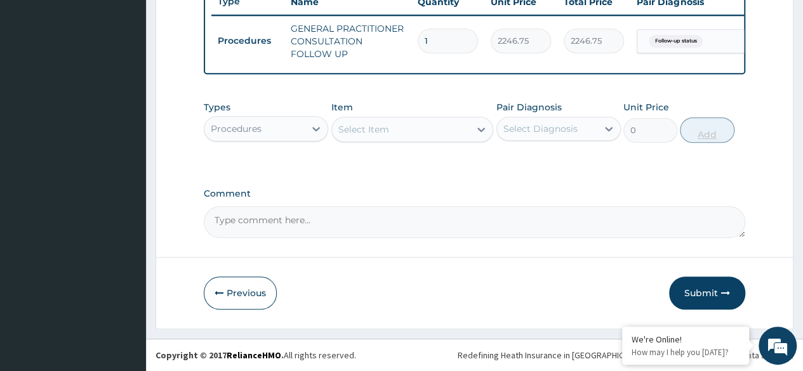
scroll to position [496, 0]
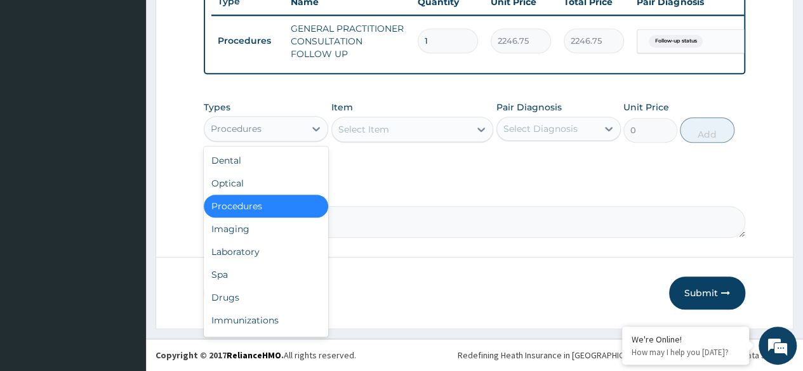
click at [264, 254] on div "Laboratory" at bounding box center [266, 252] width 124 height 23
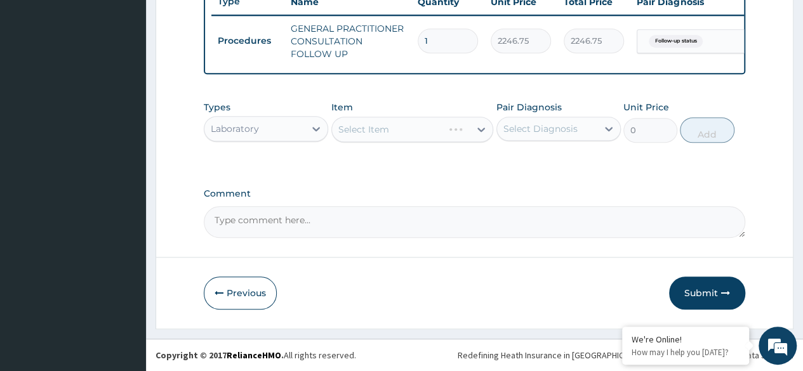
click at [442, 131] on div "Select Item" at bounding box center [412, 129] width 162 height 25
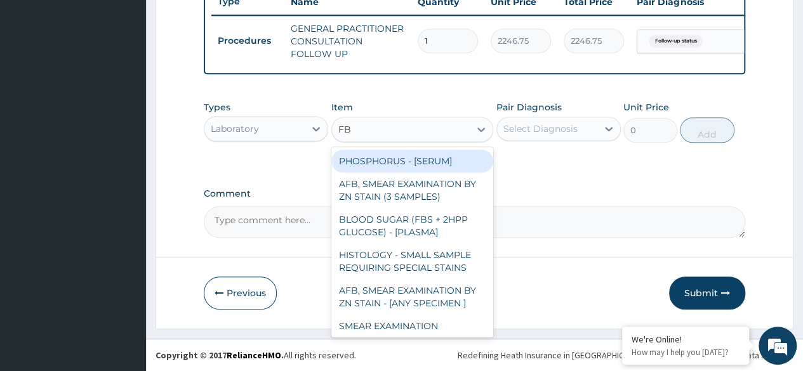
type input "FBS"
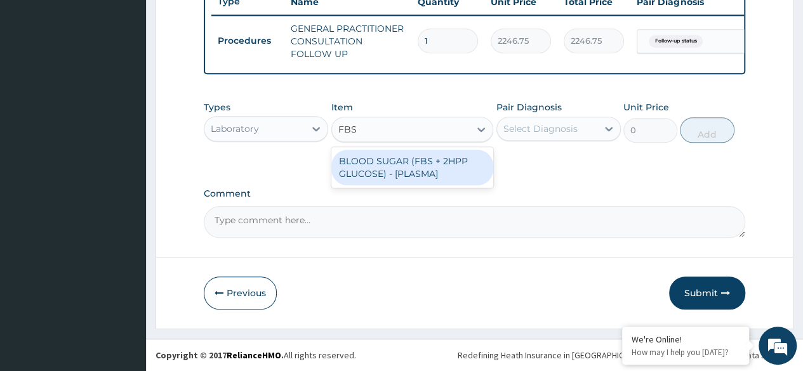
click at [426, 177] on div "BLOOD SUGAR (FBS + 2HPP GLUCOSE) - [PLASMA]" at bounding box center [412, 168] width 162 height 36
type input "2880"
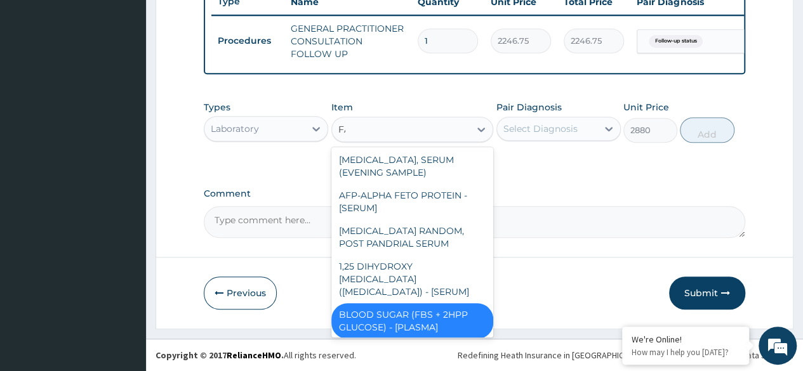
scroll to position [14, 0]
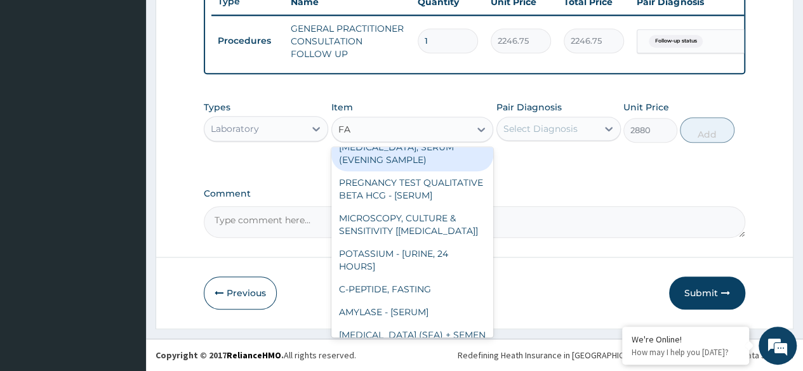
type input "FAS"
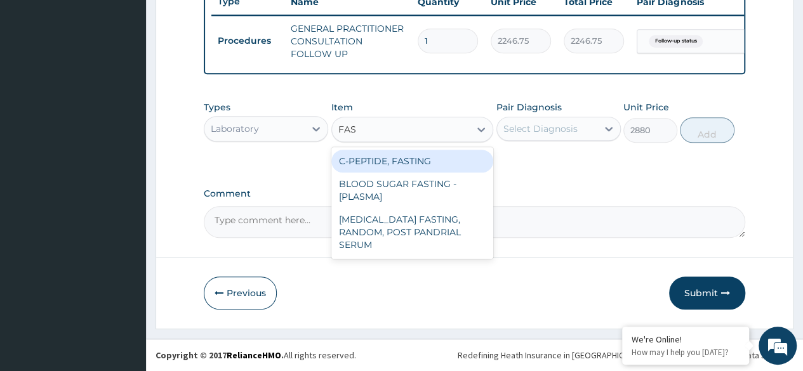
scroll to position [0, 0]
click at [432, 189] on div "BLOOD SUGAR FASTING - [PLASMA]" at bounding box center [412, 191] width 162 height 36
type input "1800"
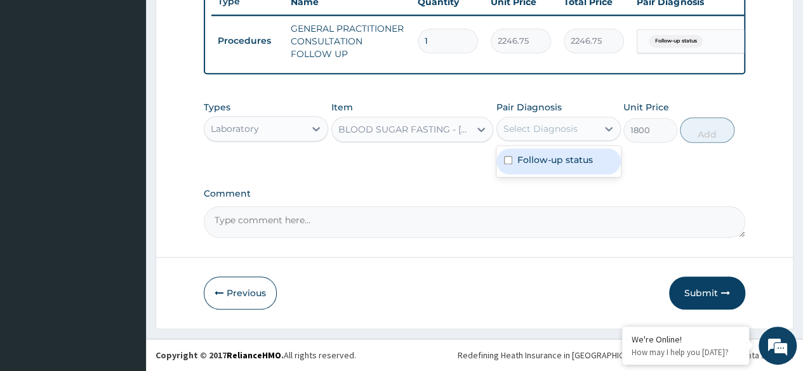
click at [580, 166] on label "Follow-up status" at bounding box center [555, 160] width 76 height 13
checkbox input "true"
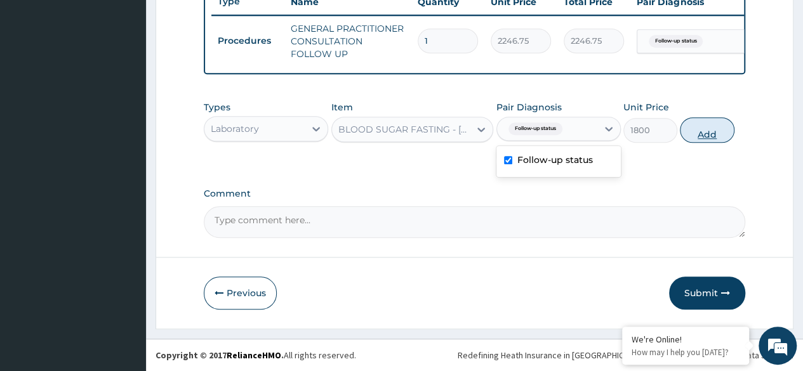
click at [697, 132] on button "Add" at bounding box center [707, 129] width 54 height 25
type input "0"
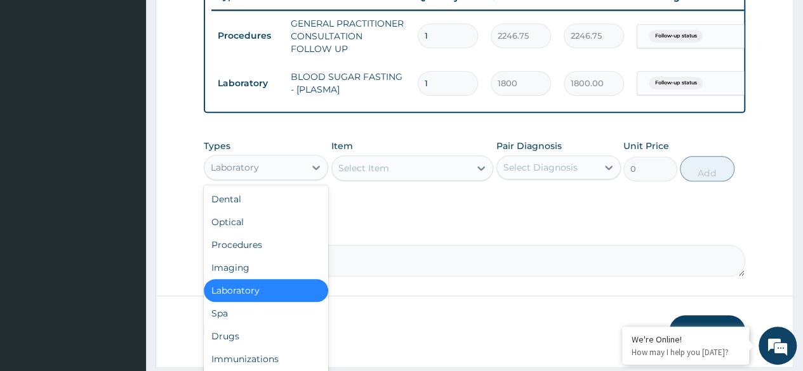
click at [268, 344] on div "Drugs" at bounding box center [266, 336] width 124 height 23
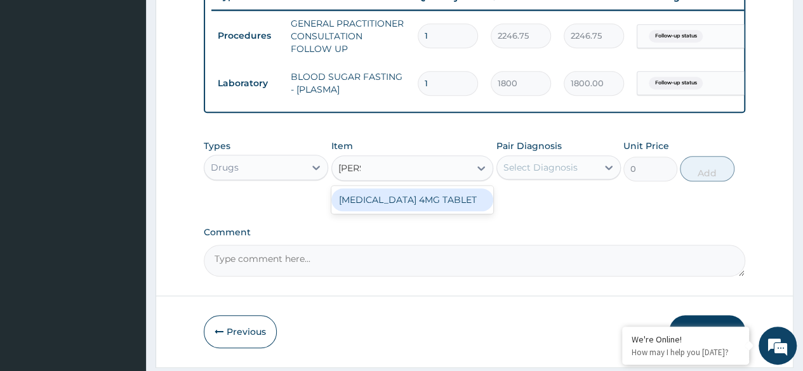
type input "DAN"
type input "DAO"
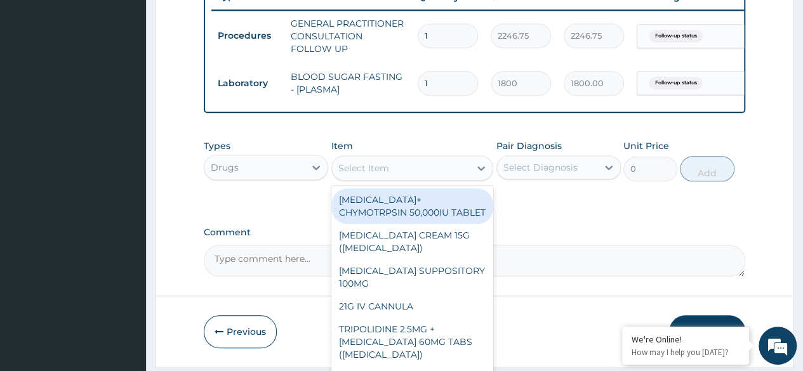
click at [372, 175] on div "Select Item" at bounding box center [363, 168] width 51 height 13
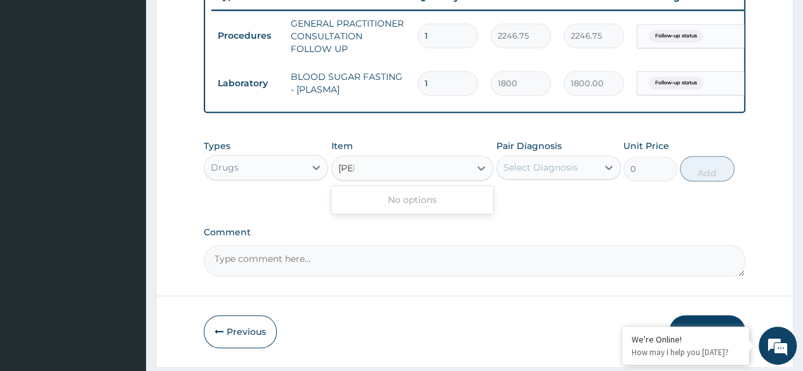
type input "GIL"
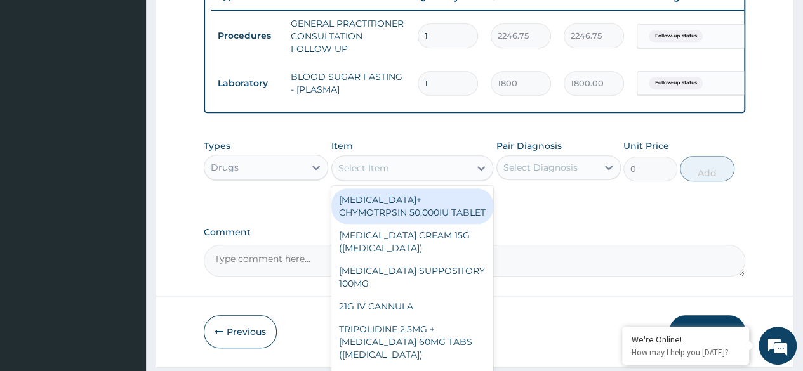
click at [385, 178] on div "Select Item" at bounding box center [401, 168] width 138 height 20
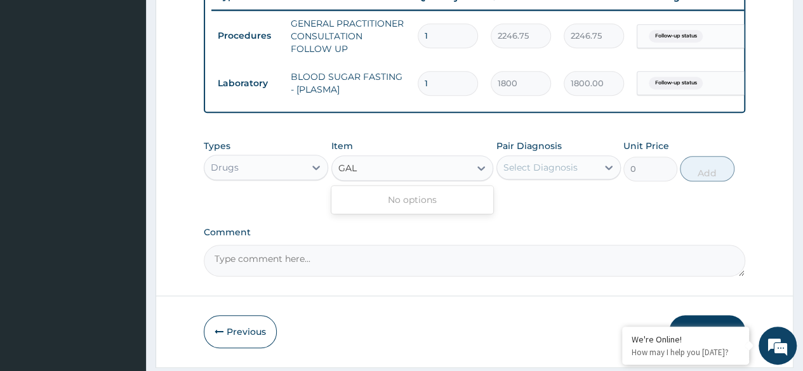
type input "GAL"
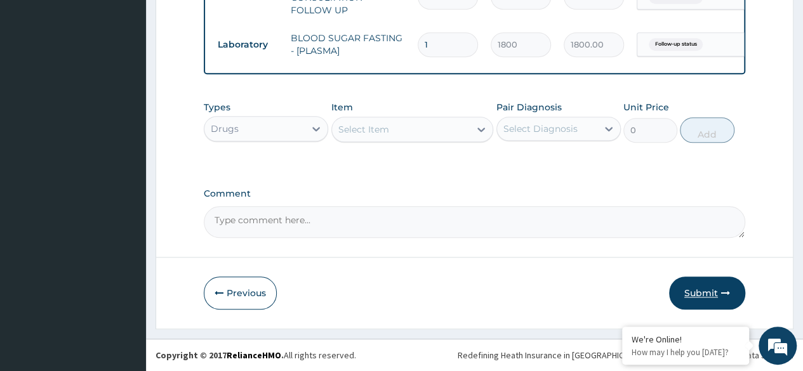
click at [722, 289] on icon "button" at bounding box center [725, 293] width 9 height 9
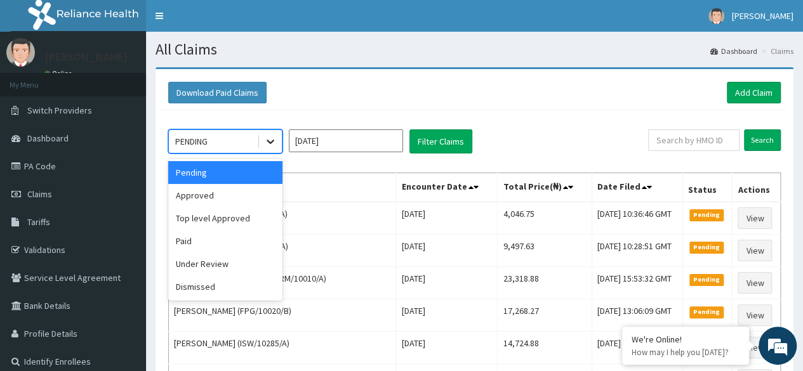
click at [270, 142] on icon at bounding box center [271, 142] width 8 height 4
click at [238, 197] on div "Approved" at bounding box center [225, 195] width 114 height 23
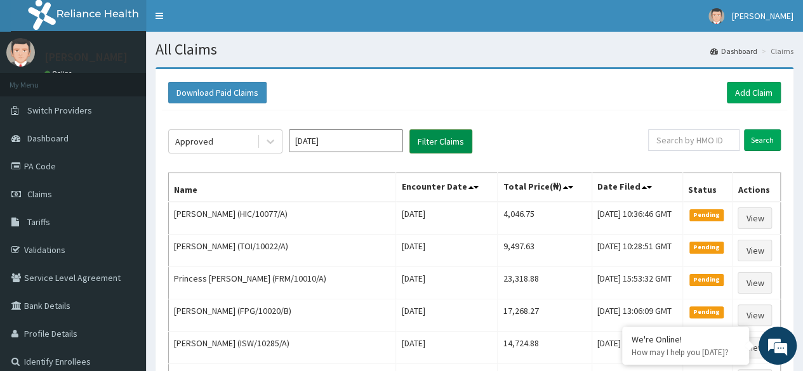
click at [442, 147] on button "Filter Claims" at bounding box center [440, 141] width 63 height 24
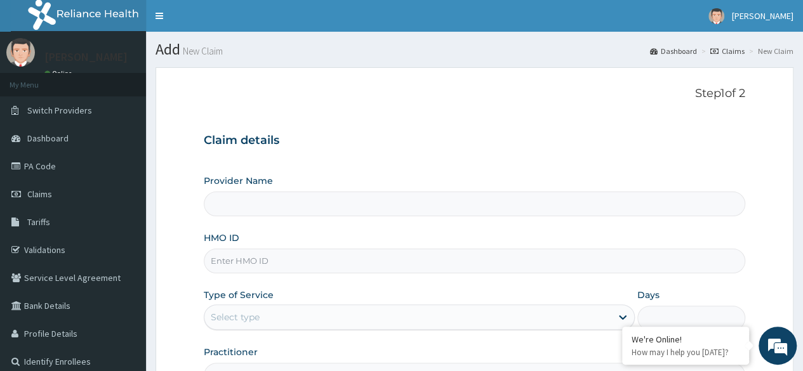
type input "Reliance Family Clinics (RFC) - Ajah"
click at [246, 254] on input "HMO ID" at bounding box center [474, 261] width 541 height 25
click at [250, 261] on input "HMO ID" at bounding box center [474, 261] width 541 height 25
paste input "RFC/10048/B"
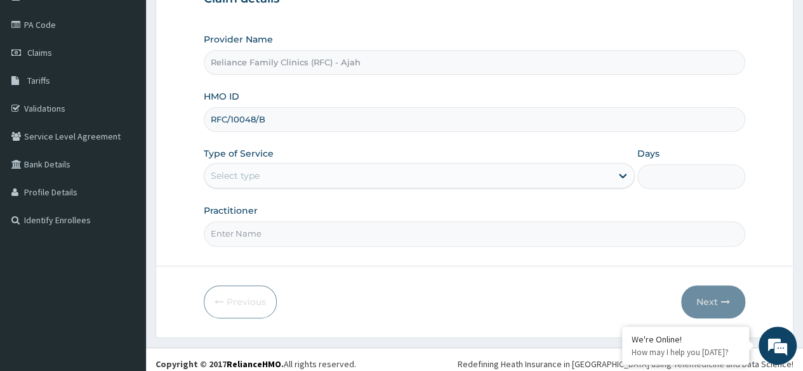
scroll to position [146, 0]
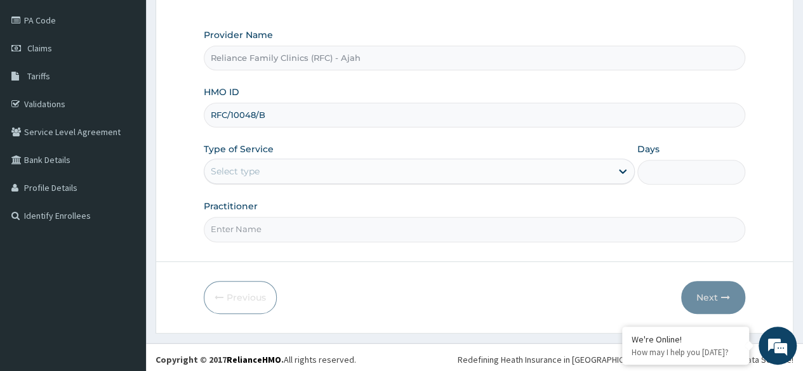
type input "RFC/10048/B"
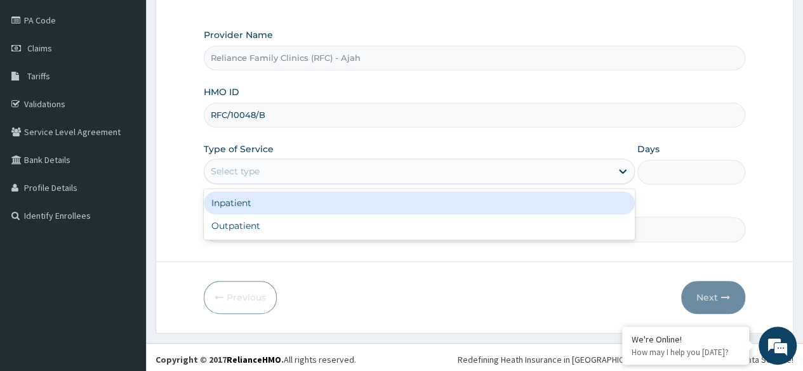
click at [277, 228] on div "Outpatient" at bounding box center [419, 225] width 431 height 23
type input "1"
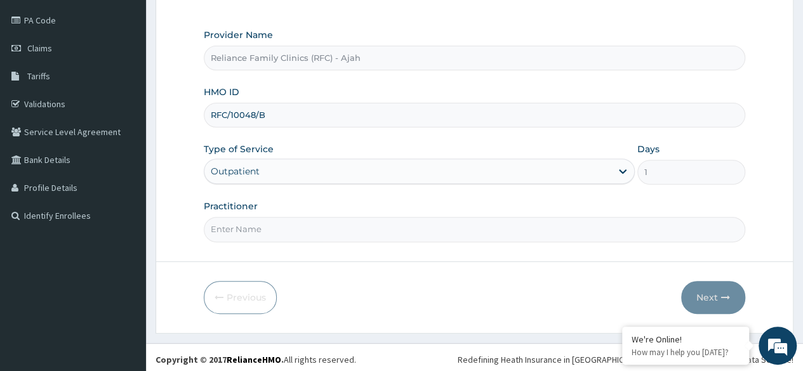
click at [287, 228] on input "Practitioner" at bounding box center [474, 229] width 541 height 25
type input "Dr. Locum"
click at [713, 305] on button "Next" at bounding box center [713, 297] width 64 height 33
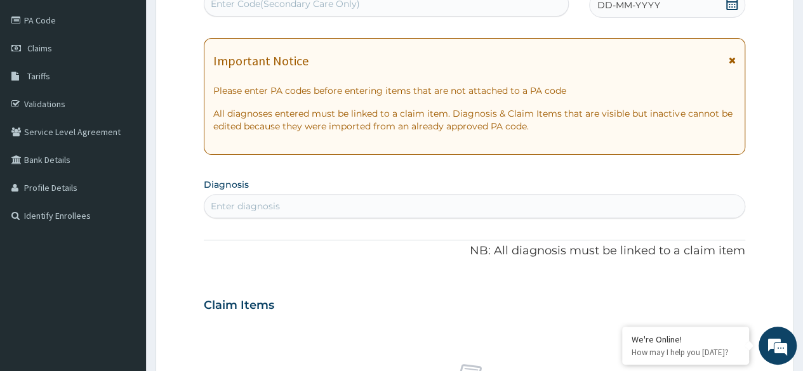
click at [693, 12] on div "DD-MM-YYYY" at bounding box center [667, 4] width 156 height 25
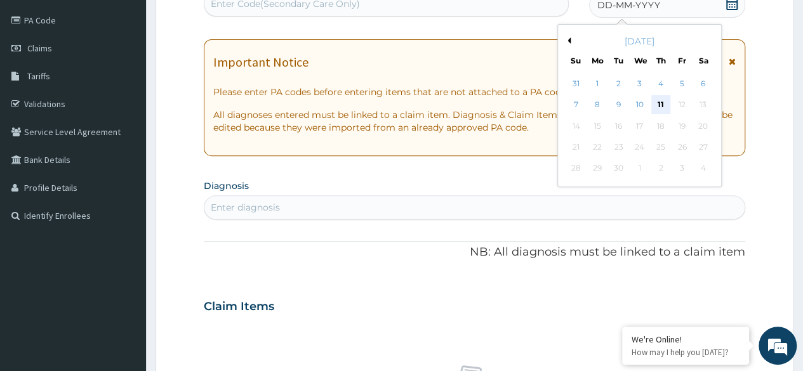
click at [660, 103] on div "11" at bounding box center [660, 105] width 19 height 19
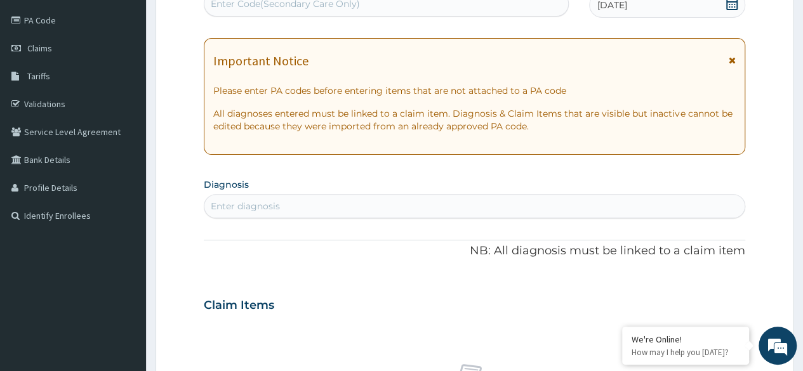
scroll to position [143, 0]
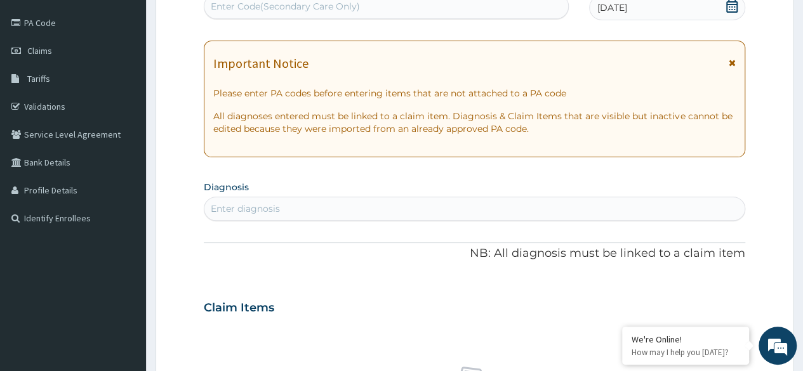
paste input "PA/C5853F"
type input "PA/C5853F"
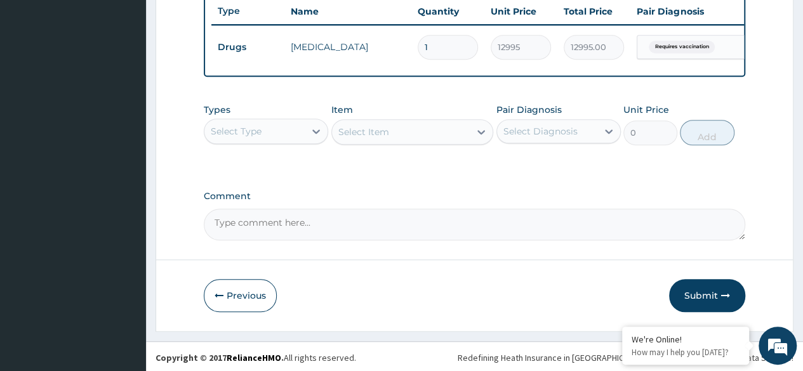
scroll to position [491, 0]
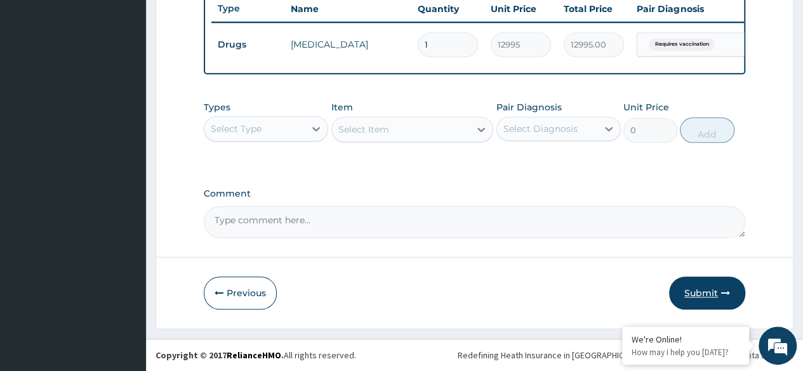
click at [712, 290] on button "Submit" at bounding box center [707, 293] width 76 height 33
